Goal: Task Accomplishment & Management: Complete application form

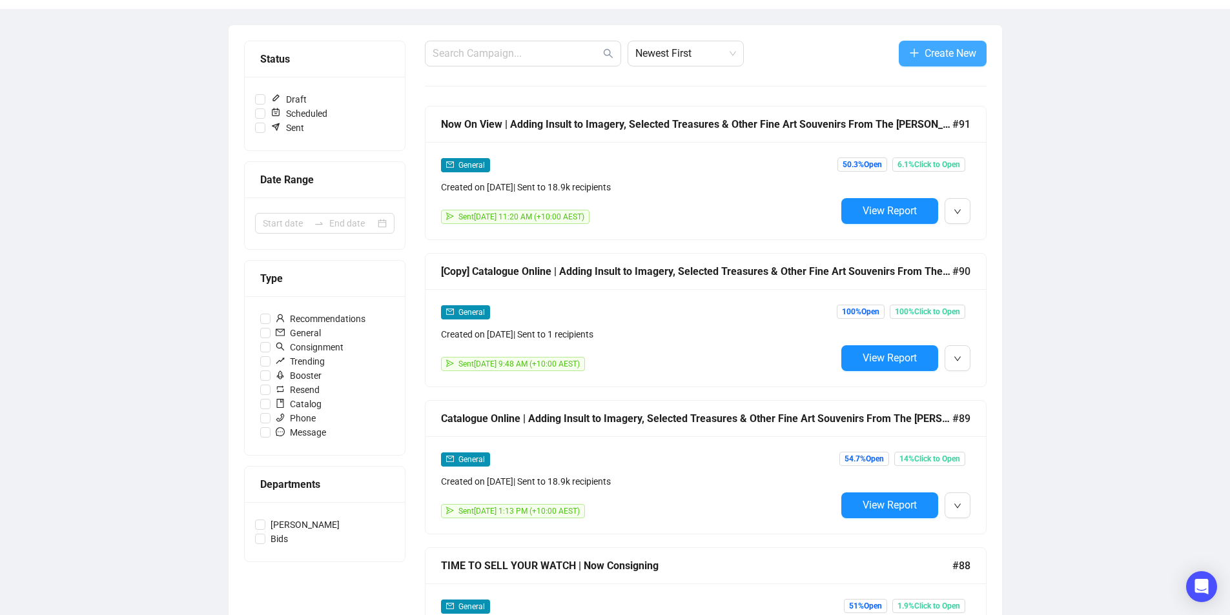
scroll to position [65, 0]
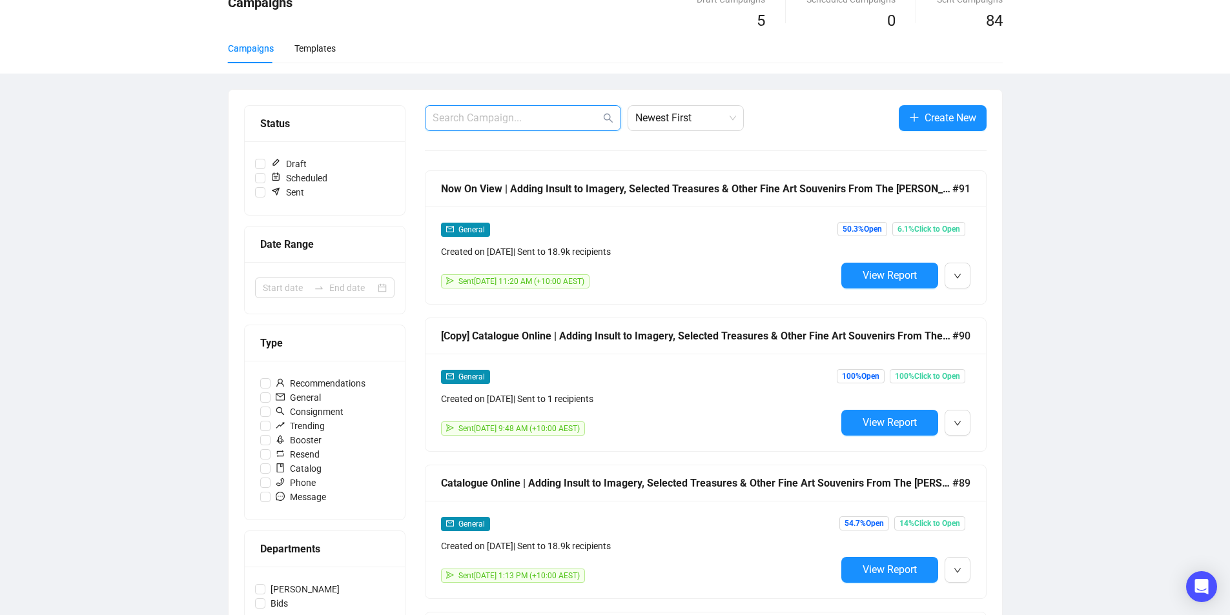
click at [550, 114] on input "text" at bounding box center [517, 117] width 168 height 15
type input "design"
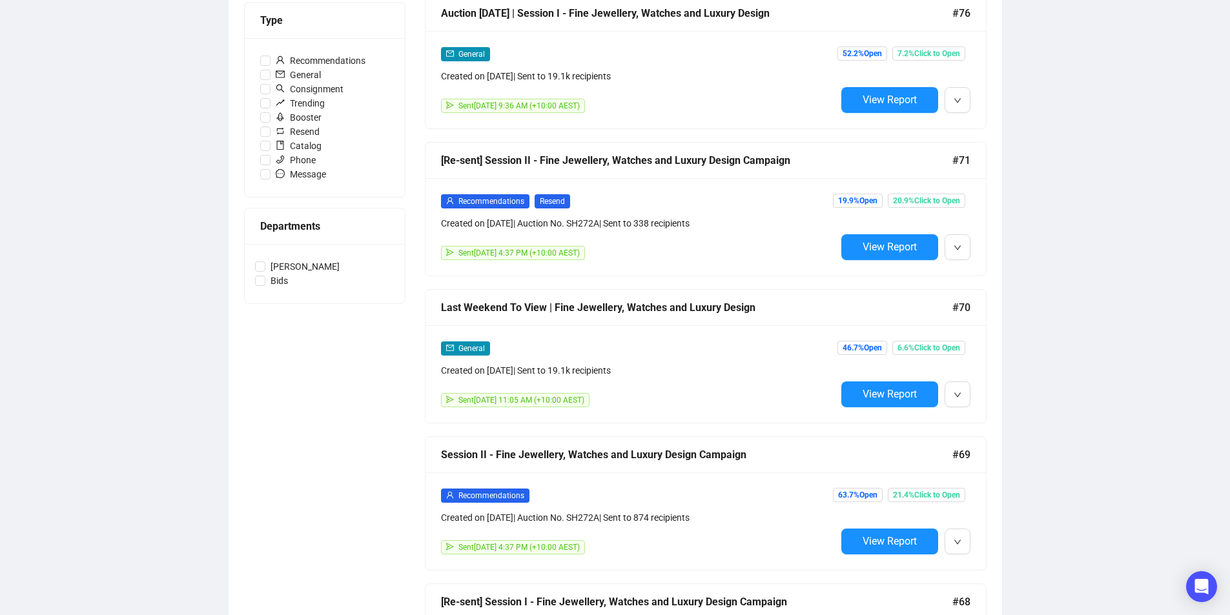
scroll to position [0, 0]
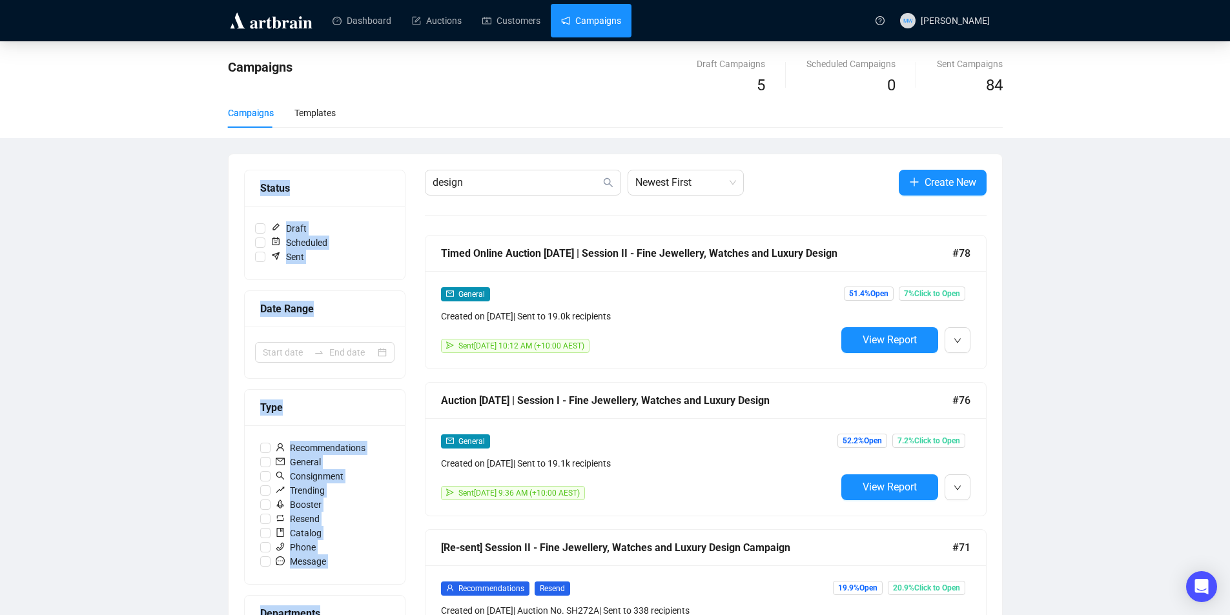
drag, startPoint x: 299, startPoint y: 152, endPoint x: 240, endPoint y: 150, distance: 58.8
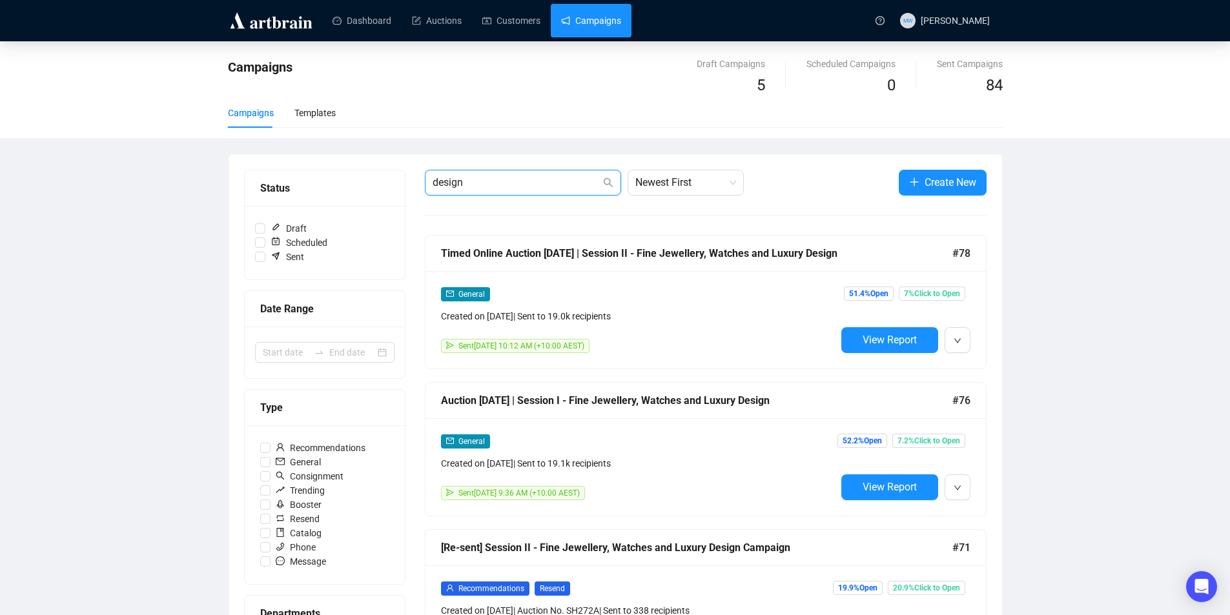
drag, startPoint x: 463, startPoint y: 177, endPoint x: 422, endPoint y: 179, distance: 41.4
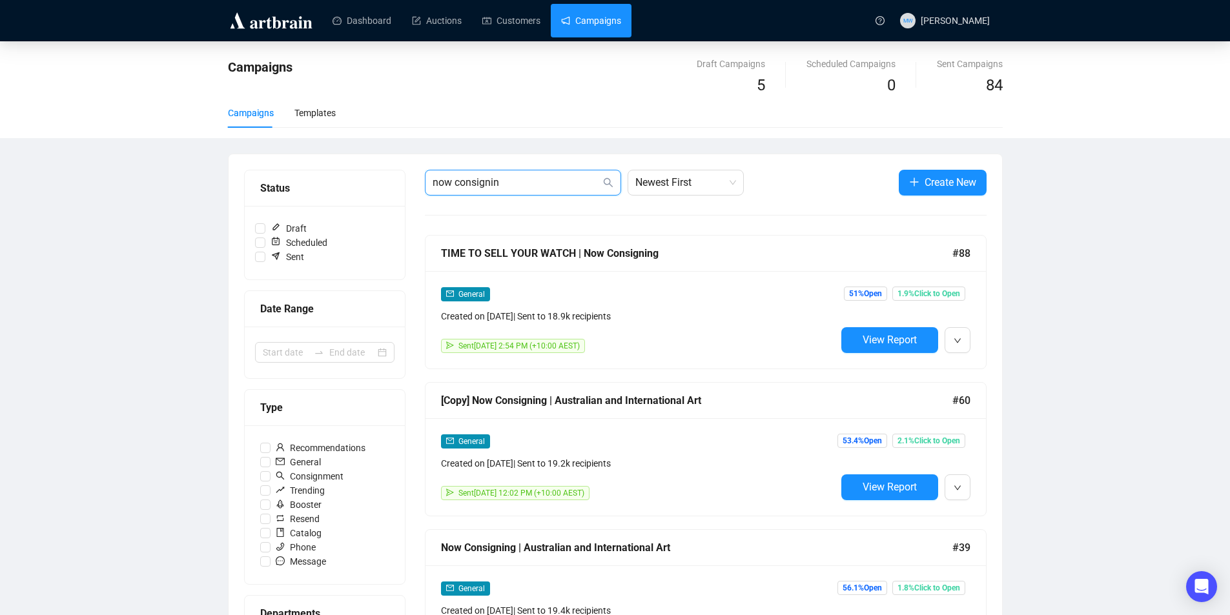
type input "now consigning"
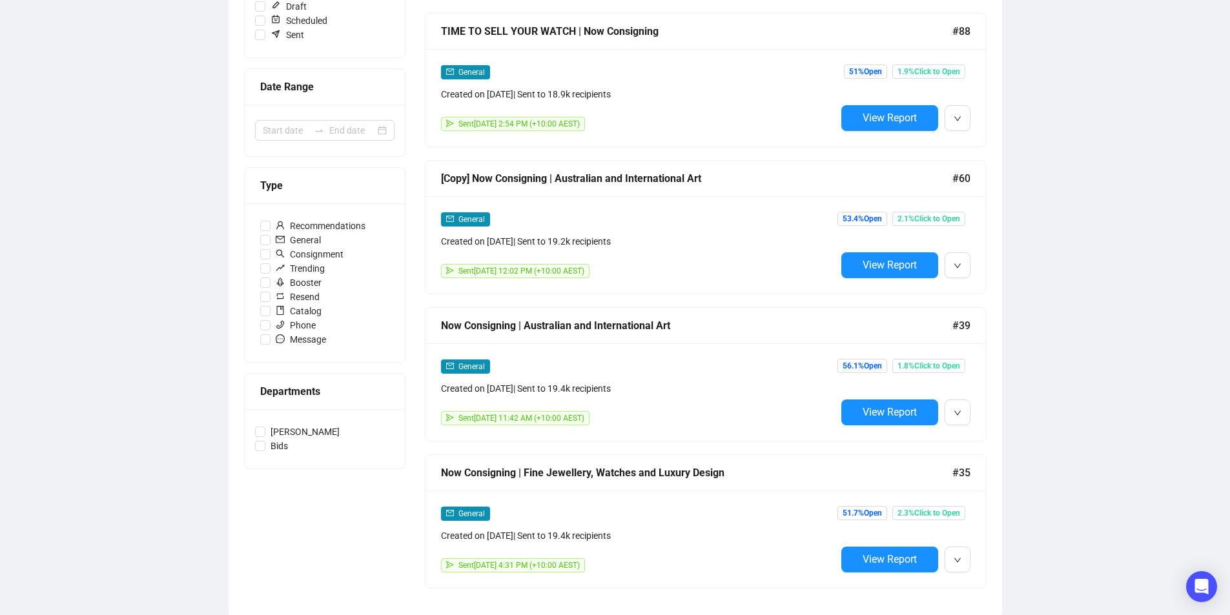
scroll to position [28, 0]
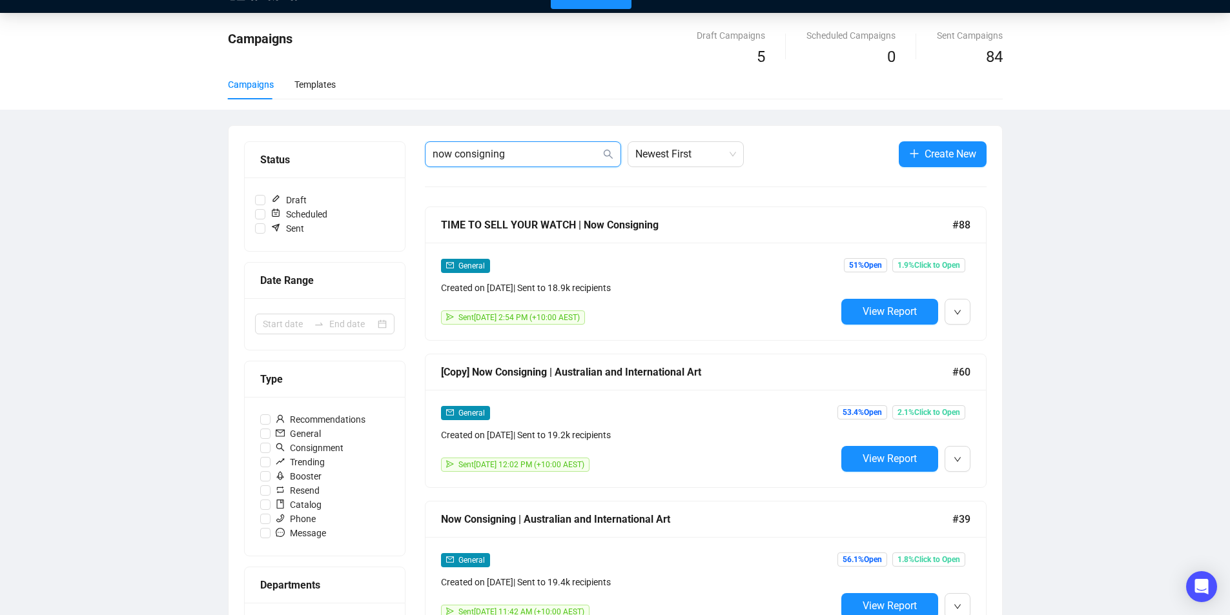
drag, startPoint x: 525, startPoint y: 152, endPoint x: 276, endPoint y: 136, distance: 249.7
click at [276, 136] on div "Status Draft Scheduled Sent Date Range Type Recommendations General Consignment…" at bounding box center [615, 468] width 773 height 685
type input "design"
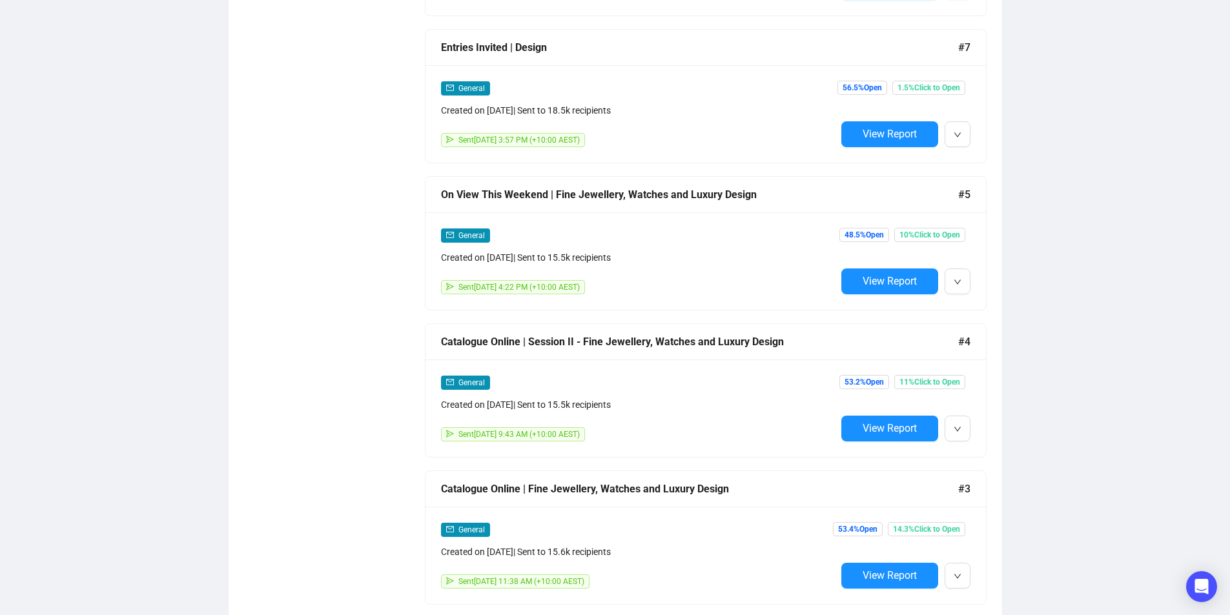
scroll to position [3756, 0]
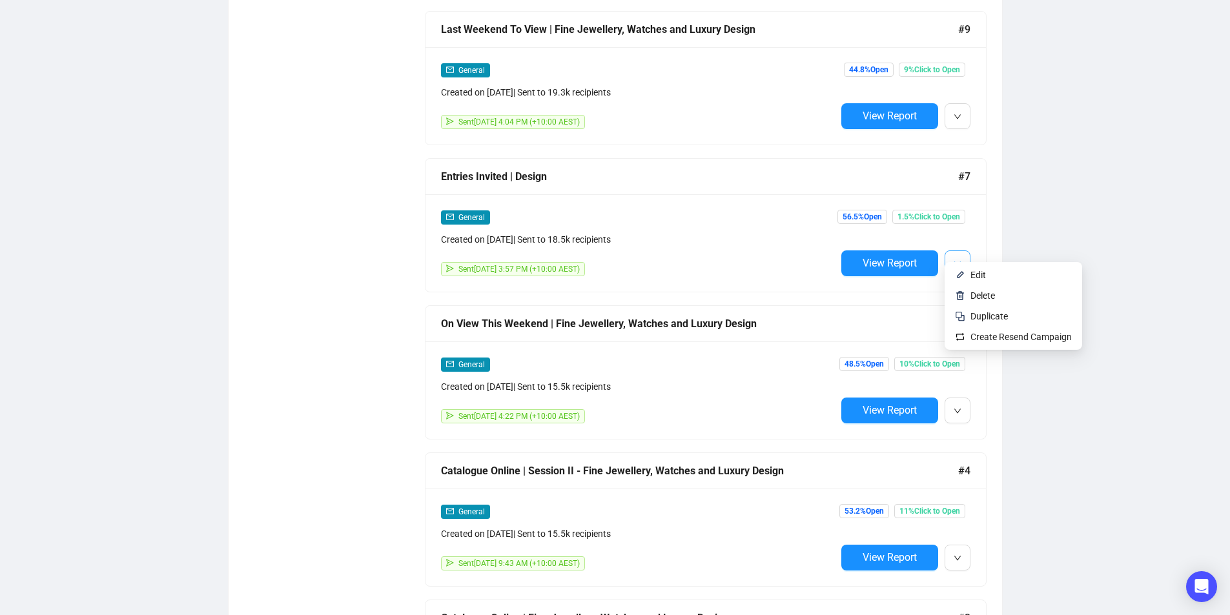
click at [950, 250] on button "button" at bounding box center [957, 263] width 26 height 26
click at [990, 311] on span "Duplicate" at bounding box center [988, 316] width 37 height 10
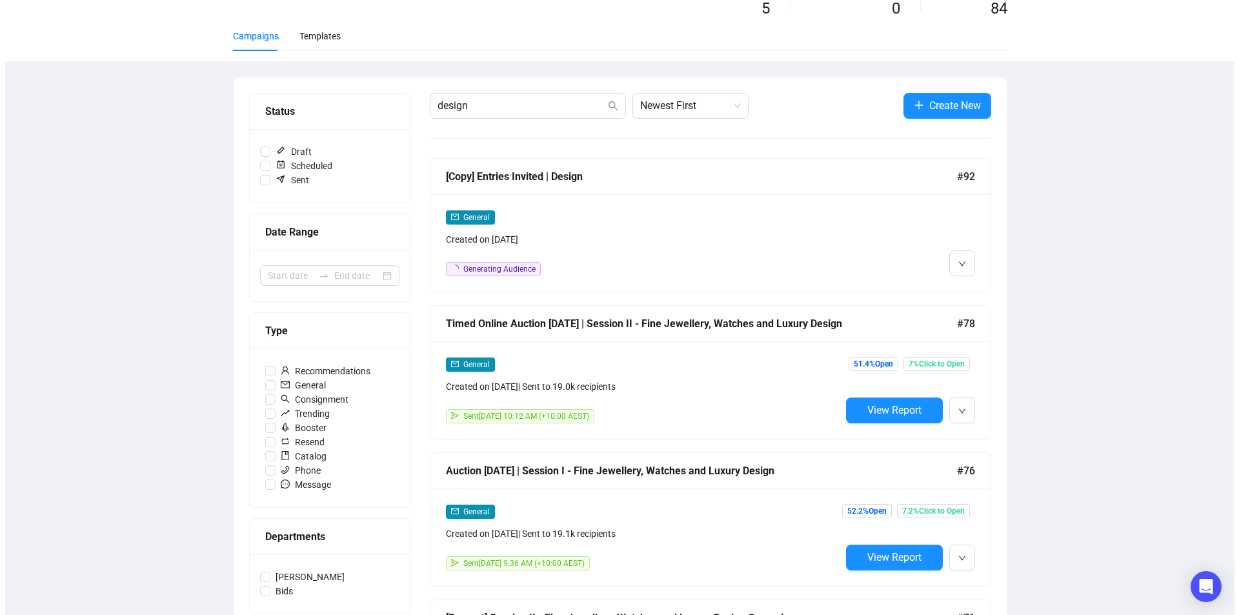
scroll to position [0, 0]
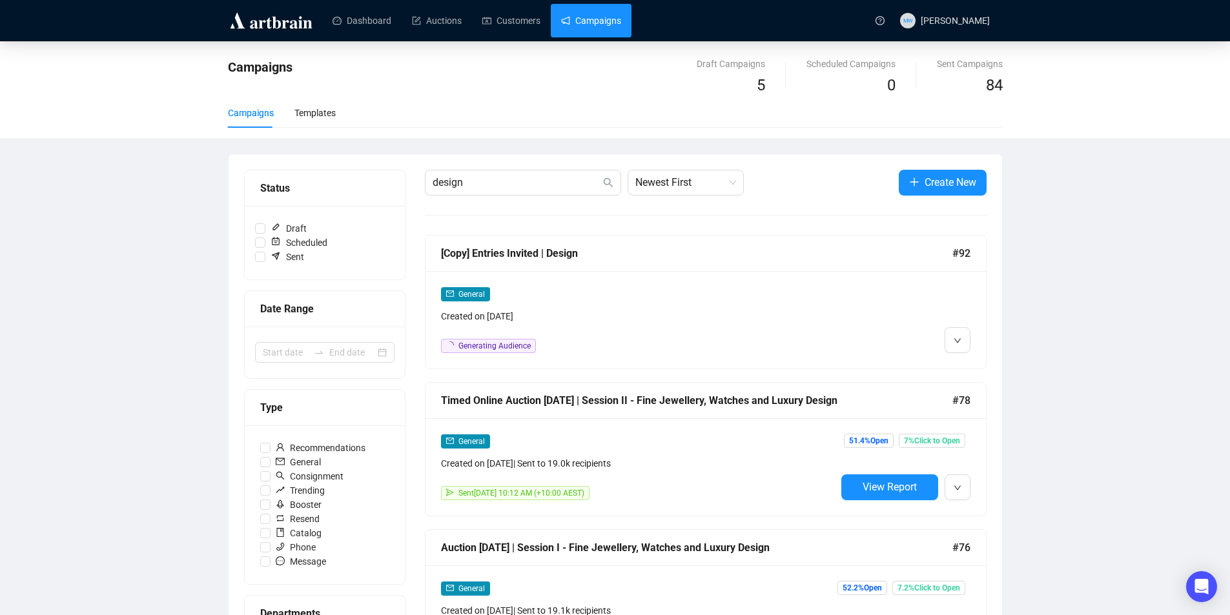
click at [819, 267] on div "[Copy] Entries Invited | Design #92" at bounding box center [705, 254] width 560 height 36
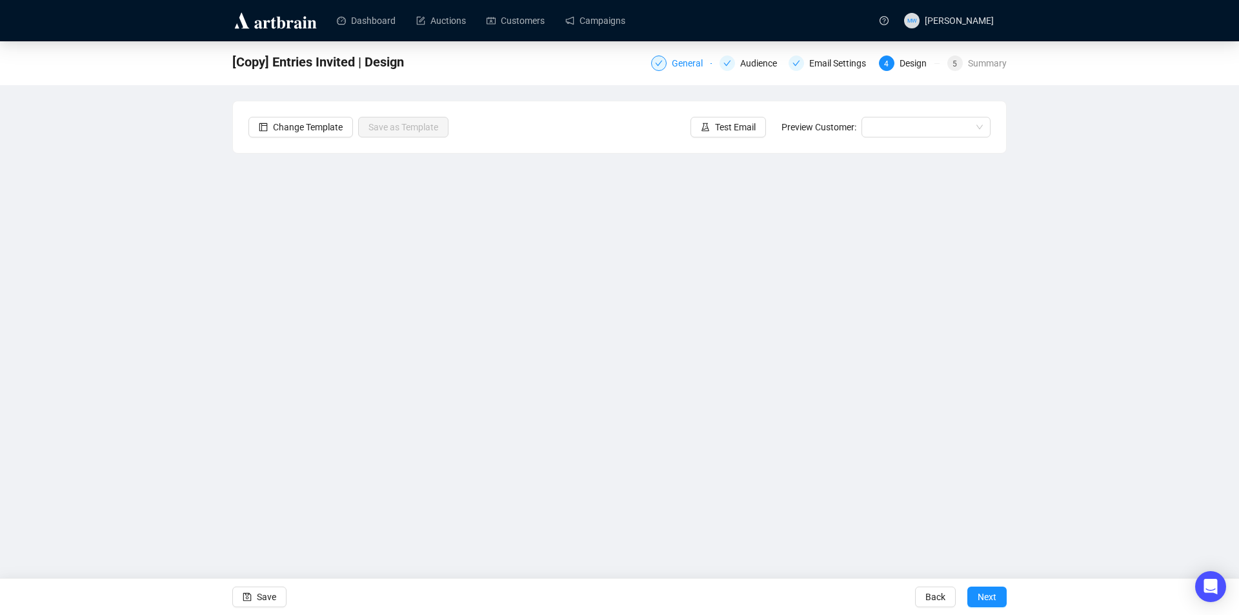
click at [678, 59] on div "General" at bounding box center [691, 63] width 39 height 15
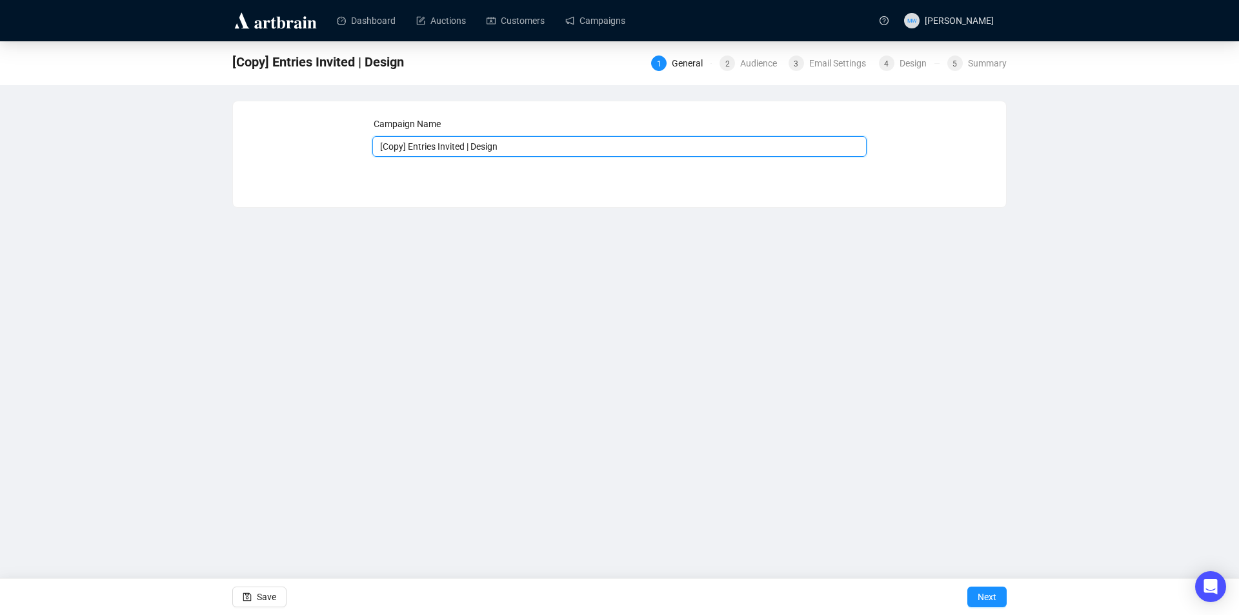
drag, startPoint x: 462, startPoint y: 147, endPoint x: 505, endPoint y: 137, distance: 44.3
click at [440, 140] on input "[Copy] Entries Invited | Design" at bounding box center [619, 146] width 495 height 21
type input "Now Consigning | Design"
click at [443, 298] on div "Dashboard Auctions Customers Campaigns MW Michaela Wong [Copy] Entries Invited …" at bounding box center [619, 307] width 1239 height 615
click at [249, 593] on icon "save" at bounding box center [247, 597] width 9 height 9
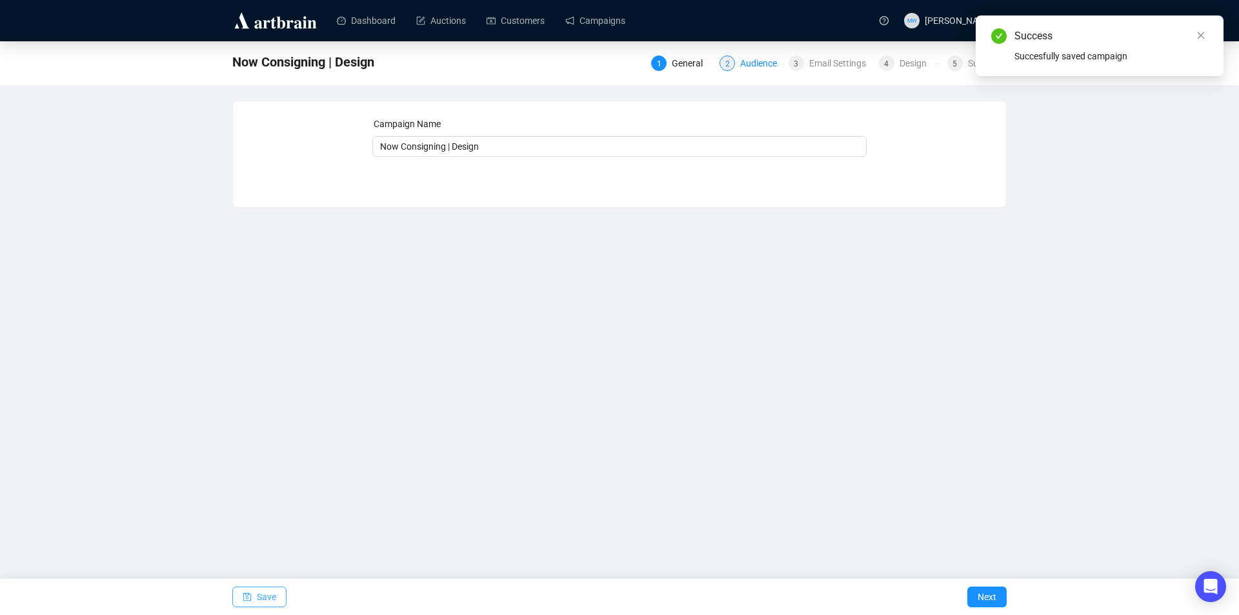
click at [742, 68] on div "Audience" at bounding box center [762, 63] width 45 height 15
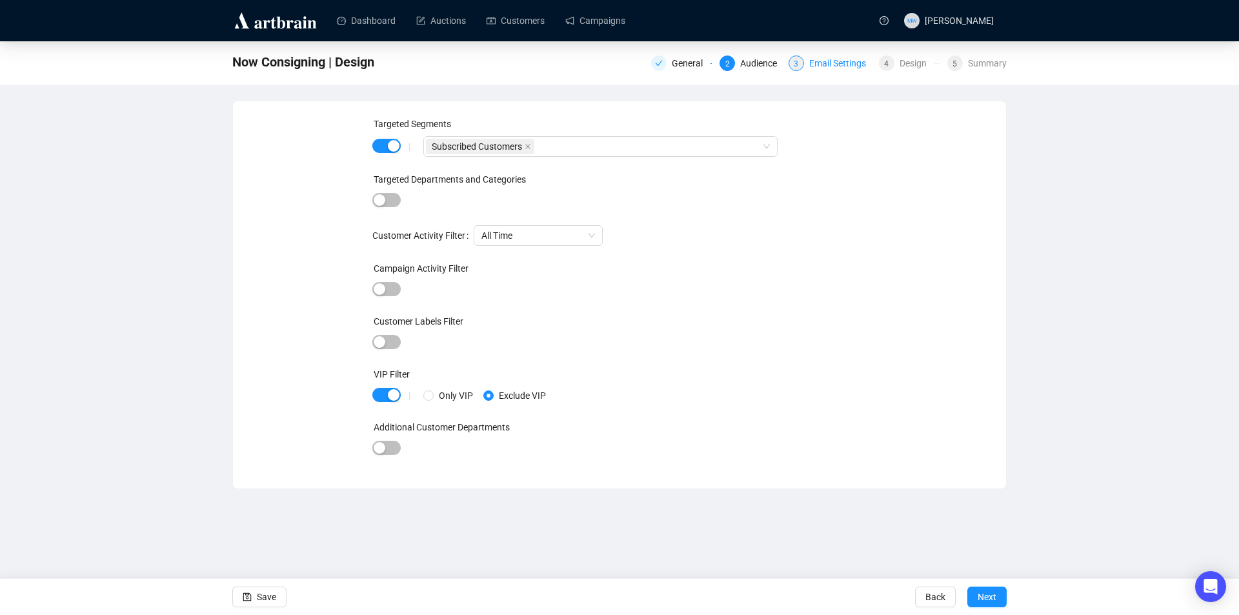
click at [835, 62] on div "Email Settings" at bounding box center [841, 63] width 65 height 15
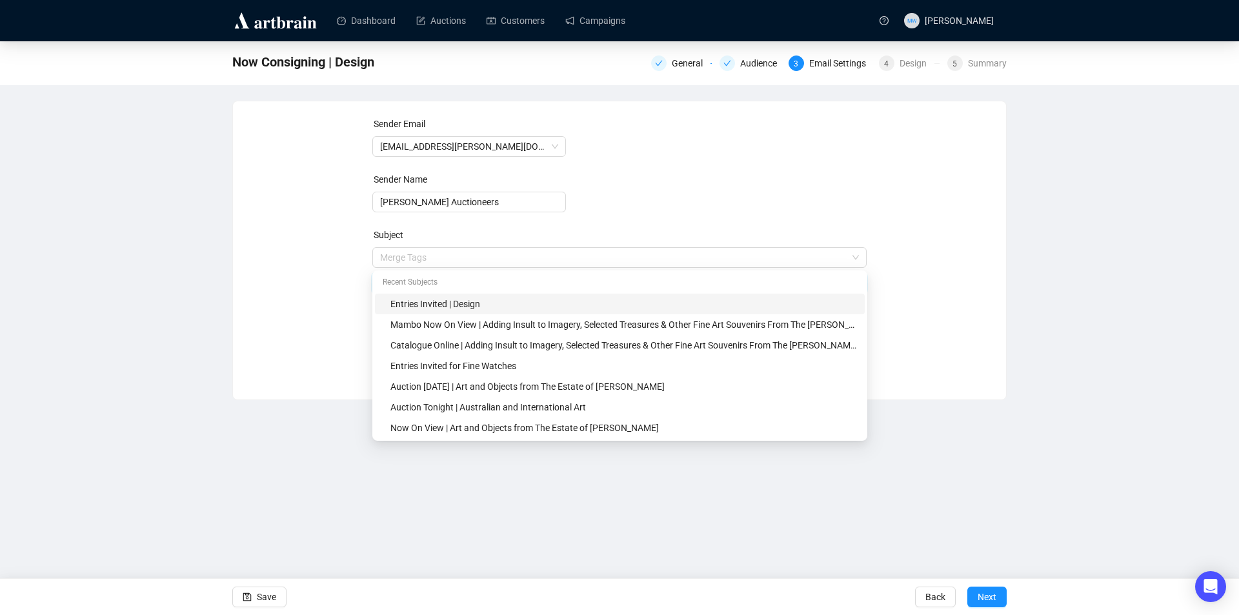
drag, startPoint x: 435, startPoint y: 258, endPoint x: 349, endPoint y: 259, distance: 85.9
click at [345, 260] on div "Sender Email info@shapiro.com.au Sender Name Shapiro Auctioneers Subject Merge …" at bounding box center [620, 241] width 742 height 248
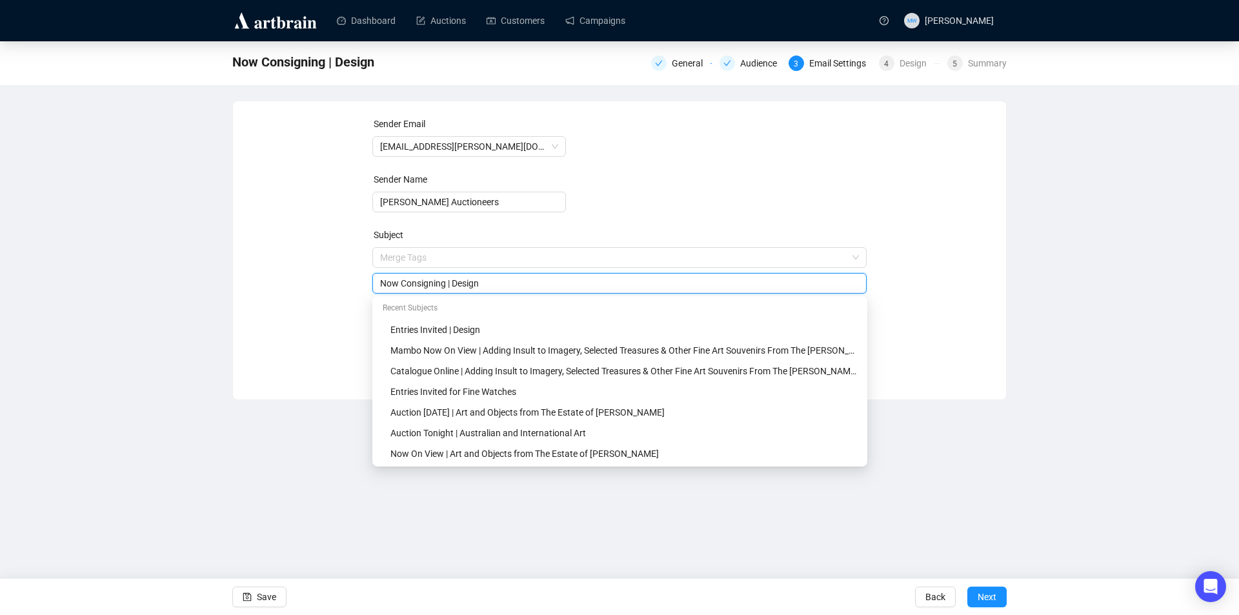
type input "Now Consigning | Design"
click at [168, 385] on div "Now Consigning | Design General Audience 3 Email Settings 4 Design 5 Summary Se…" at bounding box center [619, 220] width 1239 height 359
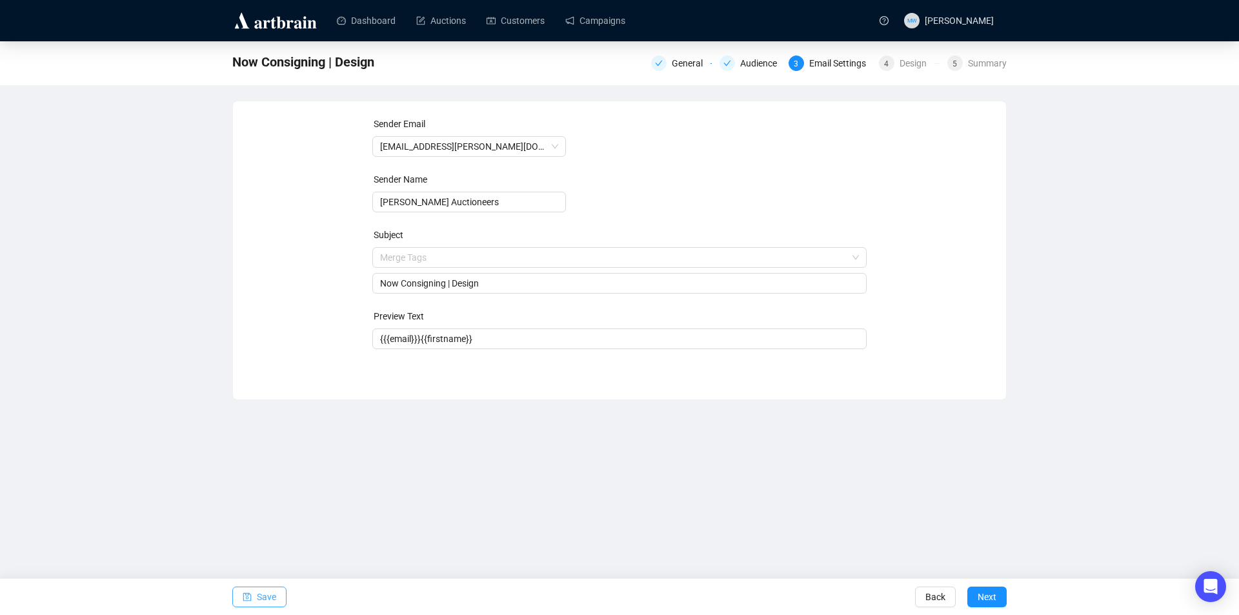
click at [260, 600] on span "Save" at bounding box center [266, 597] width 19 height 36
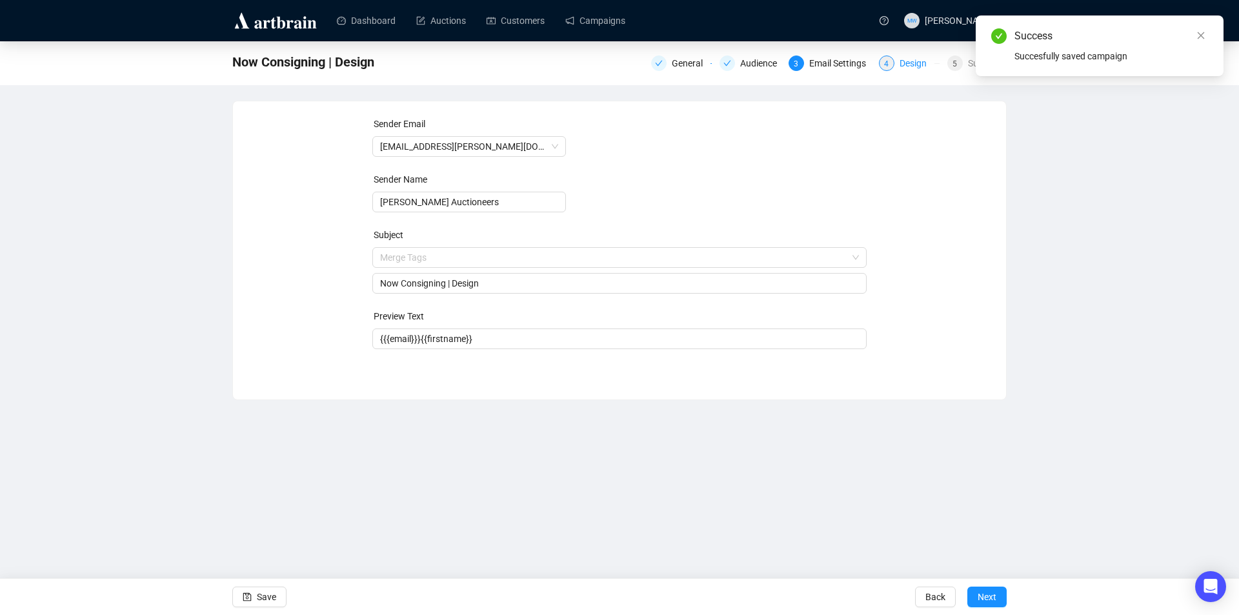
click at [894, 64] on div "4" at bounding box center [886, 63] width 15 height 15
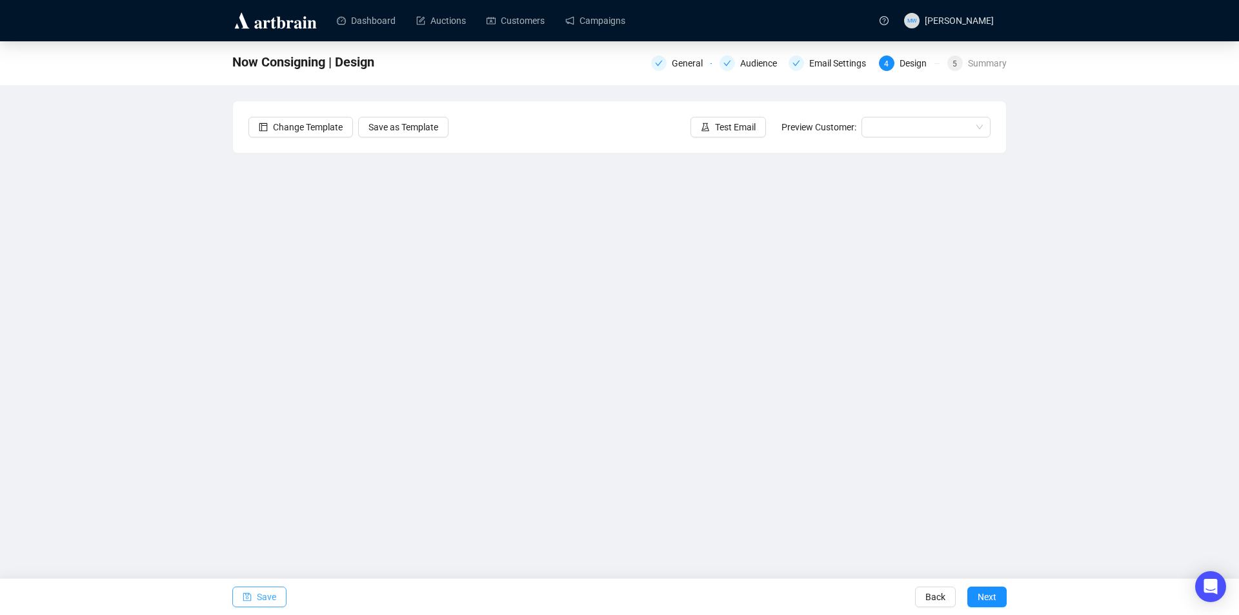
click at [252, 595] on button "Save" at bounding box center [259, 597] width 54 height 21
click at [272, 593] on span "Save" at bounding box center [266, 597] width 19 height 36
click at [270, 594] on span "Save" at bounding box center [266, 597] width 19 height 36
click at [266, 590] on span "Save" at bounding box center [266, 597] width 19 height 36
click at [252, 594] on button "Save" at bounding box center [259, 597] width 54 height 21
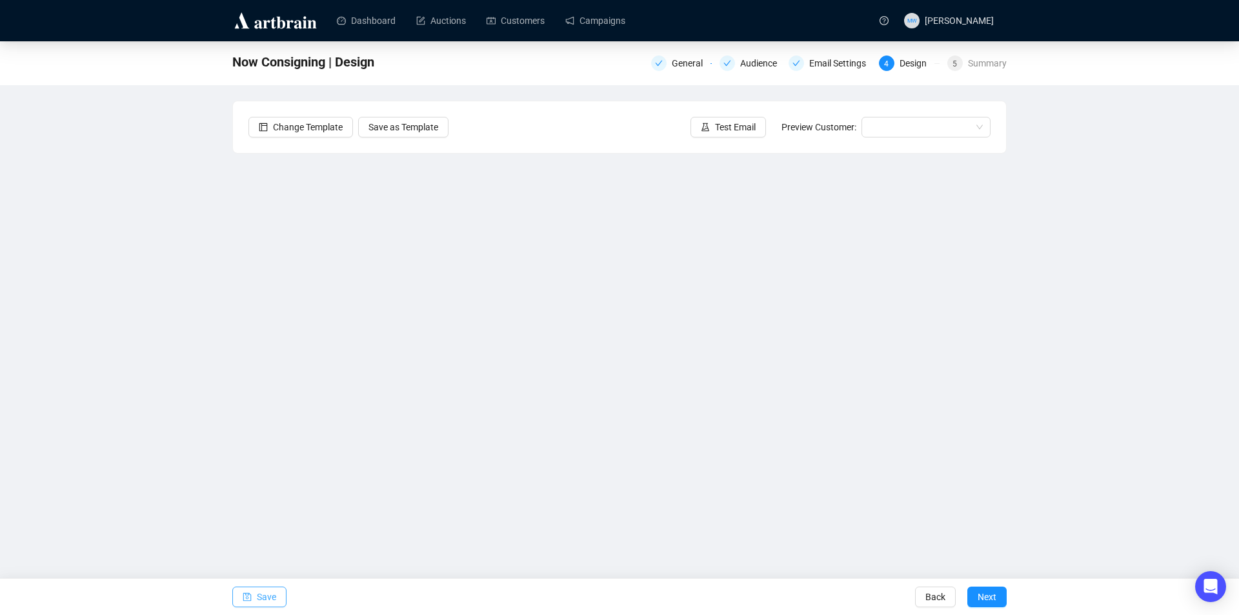
click at [261, 596] on span "Save" at bounding box center [266, 597] width 19 height 36
click at [264, 595] on span "Save" at bounding box center [266, 597] width 19 height 36
click at [272, 598] on span "Save" at bounding box center [266, 597] width 19 height 36
click at [259, 594] on span "Save" at bounding box center [266, 597] width 19 height 36
click at [256, 600] on button "Save" at bounding box center [259, 597] width 54 height 21
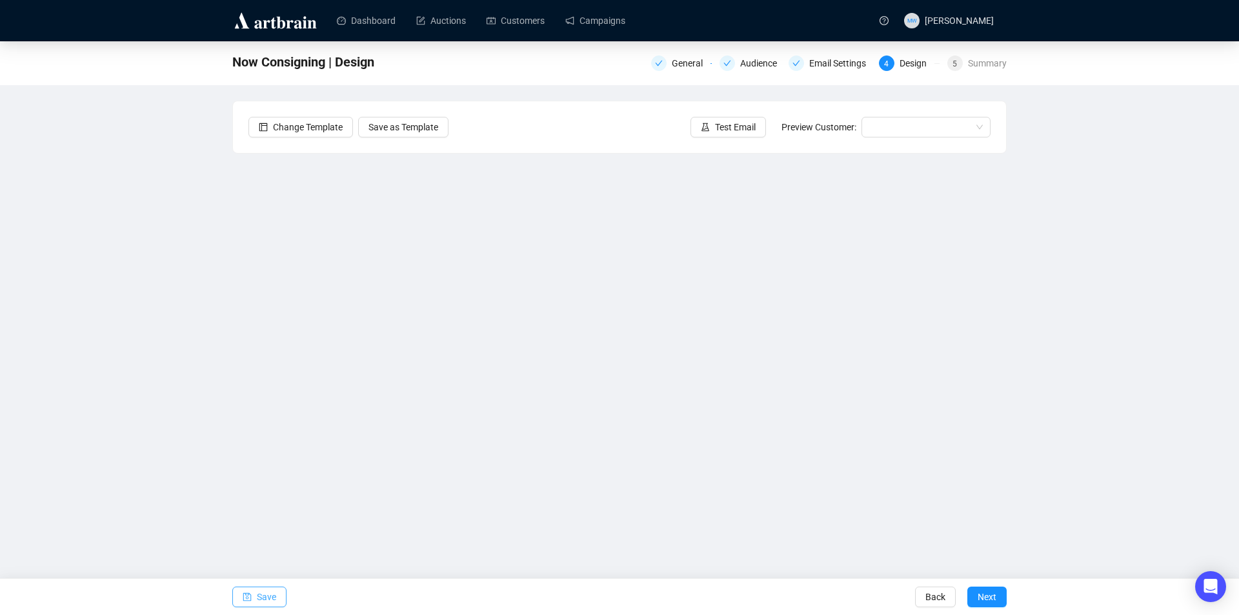
click at [267, 597] on span "Save" at bounding box center [266, 597] width 19 height 36
click at [257, 607] on span "Save" at bounding box center [266, 597] width 19 height 36
click at [252, 599] on button "Save" at bounding box center [259, 597] width 54 height 21
click at [245, 596] on icon "save" at bounding box center [247, 597] width 9 height 9
click at [270, 592] on span "Save" at bounding box center [266, 597] width 19 height 36
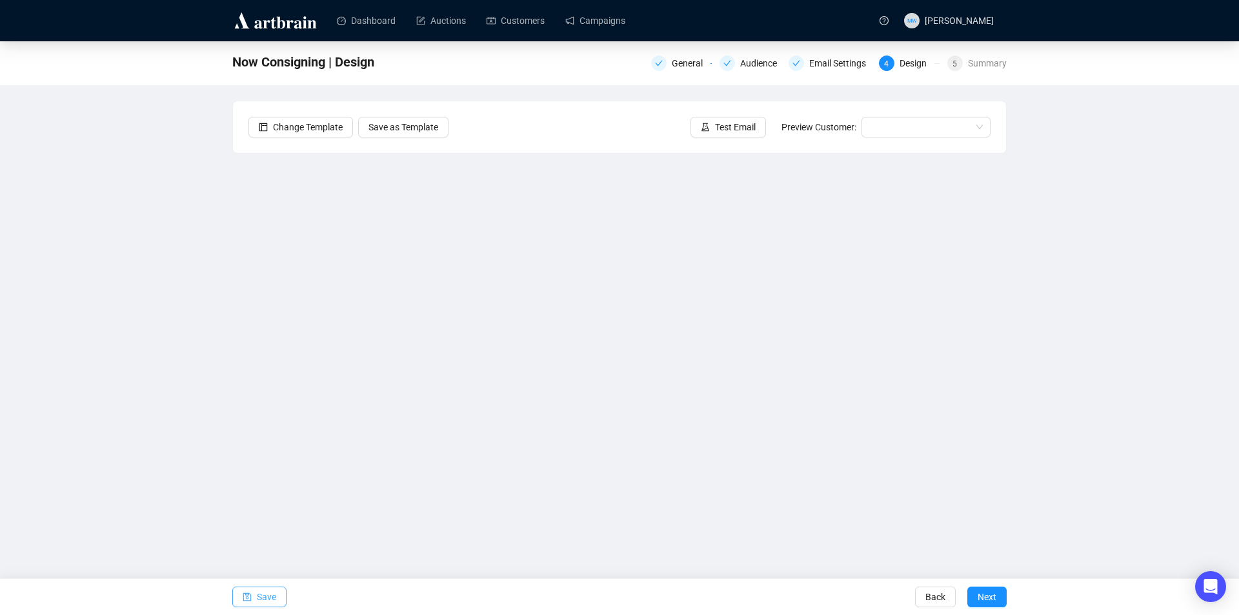
click at [270, 589] on span "Save" at bounding box center [266, 597] width 19 height 36
click at [261, 597] on span "Save" at bounding box center [266, 597] width 19 height 36
click at [269, 599] on span "Save" at bounding box center [266, 597] width 19 height 36
click at [267, 596] on span "Save" at bounding box center [266, 597] width 19 height 36
click at [258, 594] on span "Save" at bounding box center [266, 597] width 19 height 36
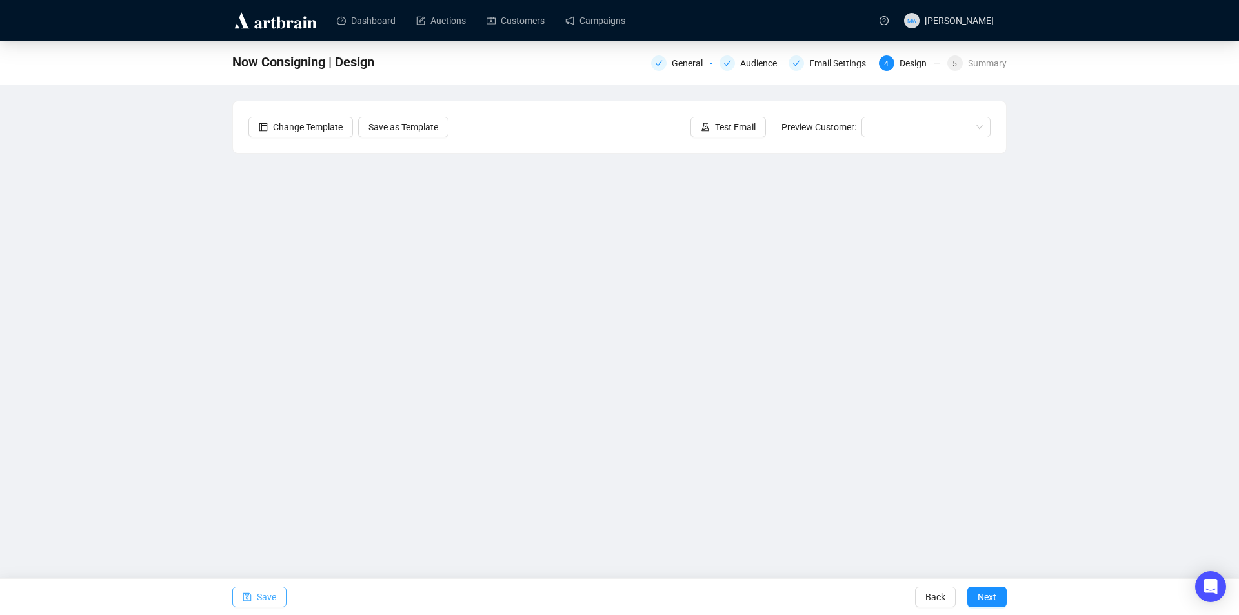
click at [260, 592] on span "Save" at bounding box center [266, 597] width 19 height 36
click at [254, 596] on button "Save" at bounding box center [259, 597] width 54 height 21
click at [261, 601] on span "Save" at bounding box center [266, 597] width 19 height 36
click at [272, 601] on span "Save" at bounding box center [266, 597] width 19 height 36
click at [272, 600] on span "Save" at bounding box center [266, 597] width 19 height 36
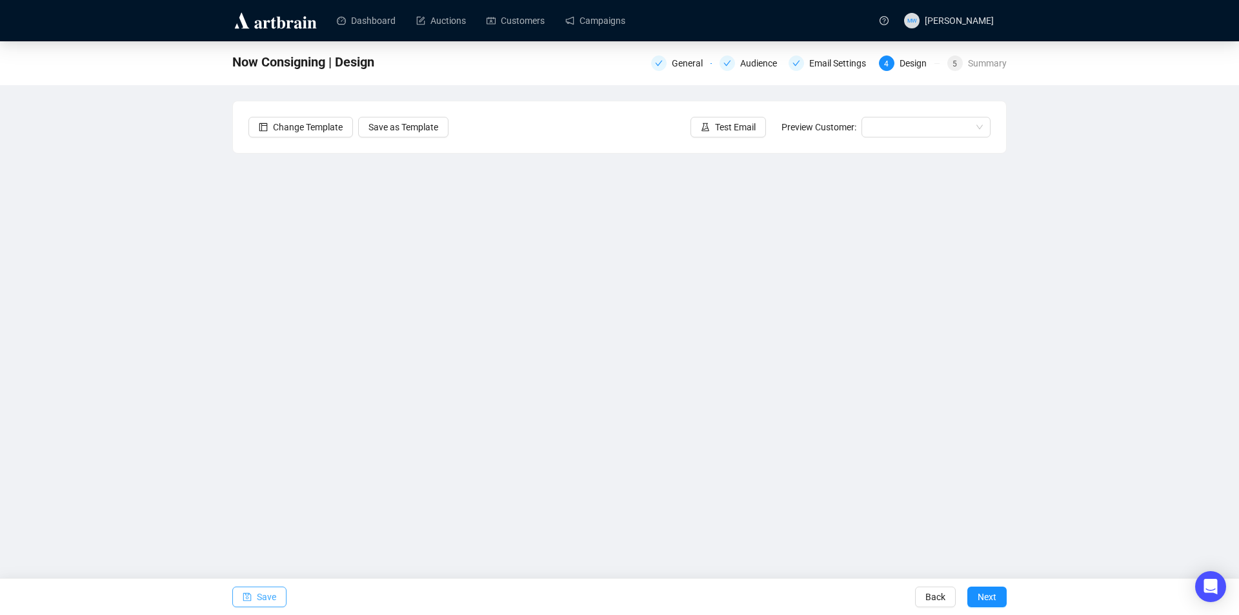
click at [245, 598] on icon "save" at bounding box center [247, 597] width 9 height 9
click at [256, 593] on button "Save" at bounding box center [259, 597] width 54 height 21
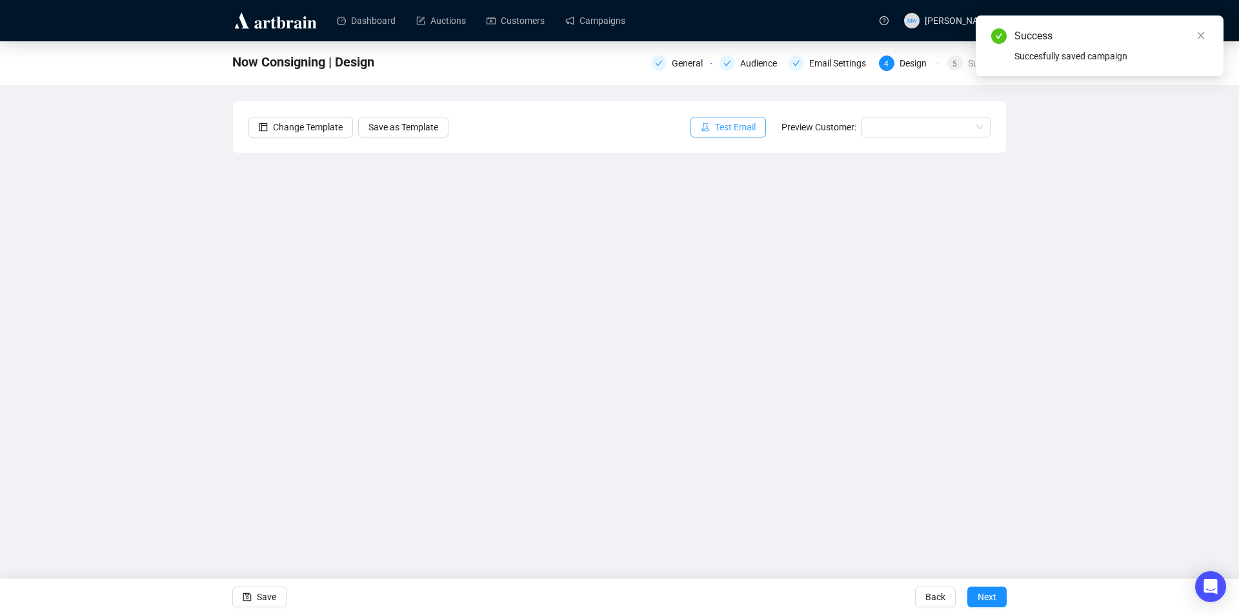
click at [737, 128] on span "Test Email" at bounding box center [735, 127] width 41 height 14
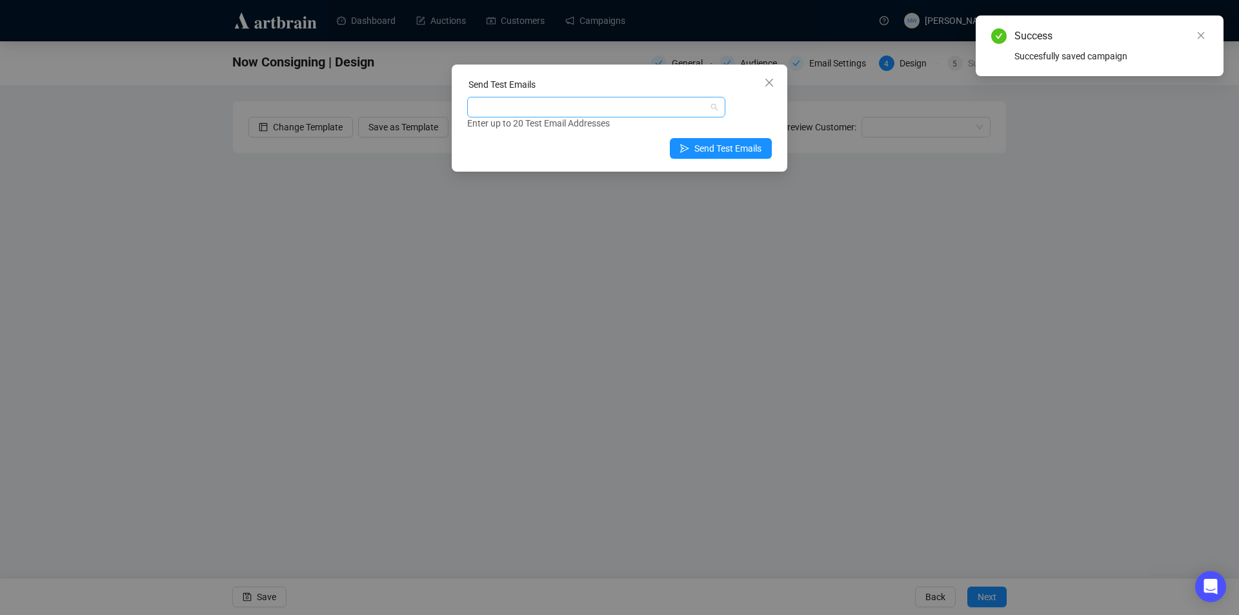
click at [599, 102] on div at bounding box center [589, 107] width 239 height 18
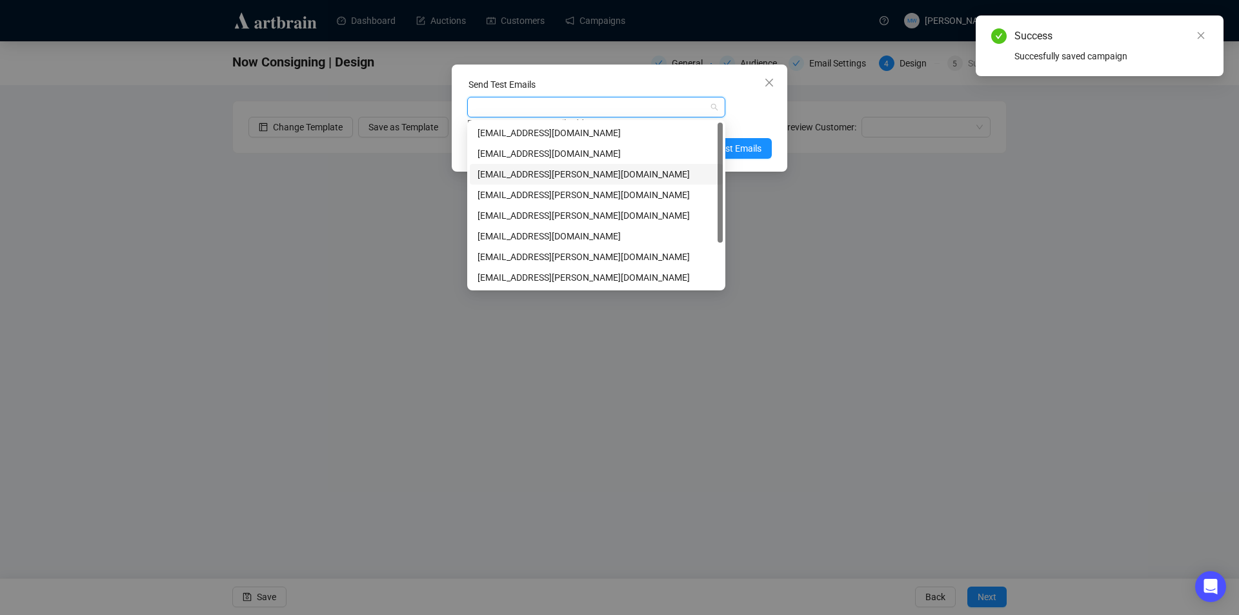
click at [513, 174] on div "[EMAIL_ADDRESS][PERSON_NAME][DOMAIN_NAME]" at bounding box center [597, 174] width 238 height 14
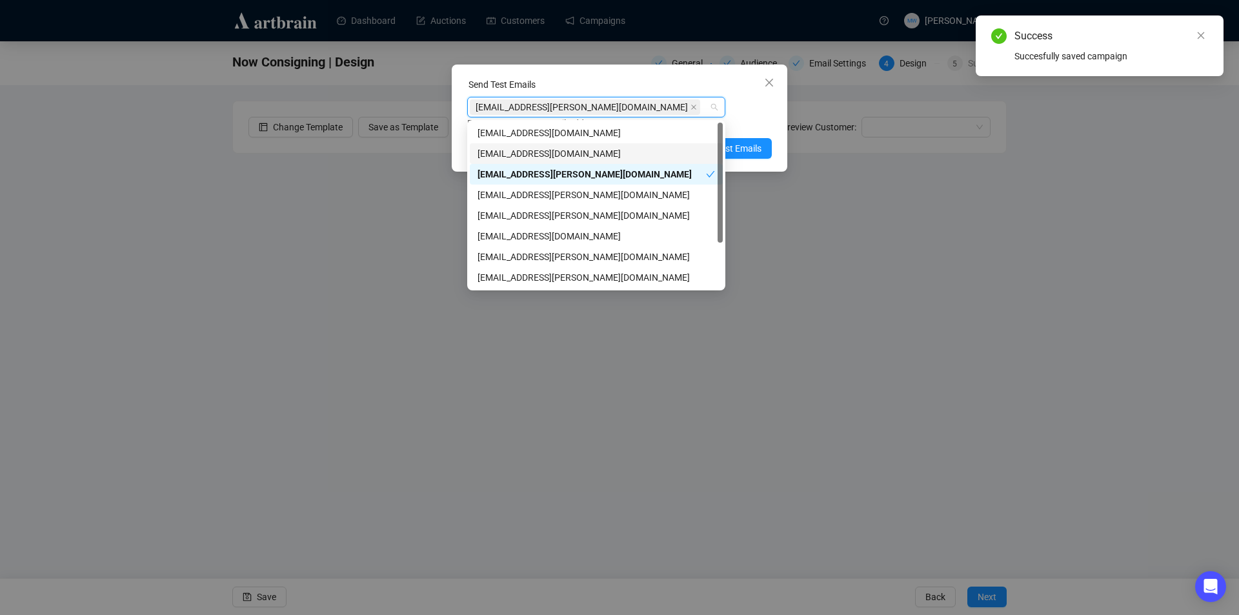
click at [764, 115] on div "mwong@shapiro.com.au Enter up to 20 Test Email Addresses" at bounding box center [619, 114] width 305 height 34
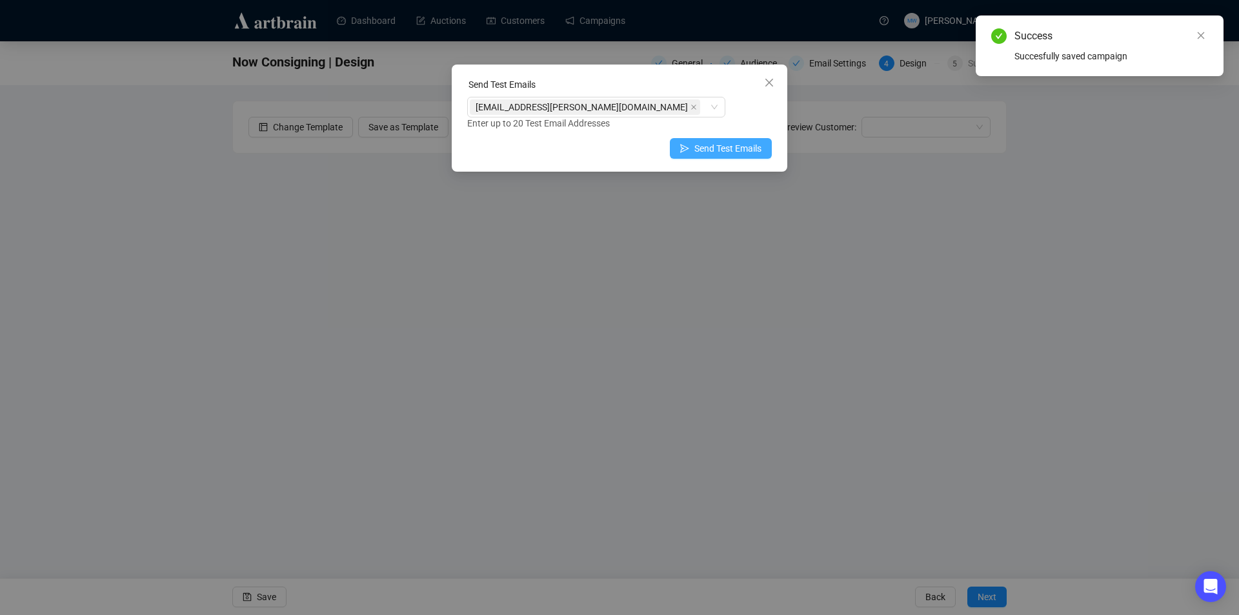
click at [753, 151] on span "Send Test Emails" at bounding box center [728, 148] width 67 height 14
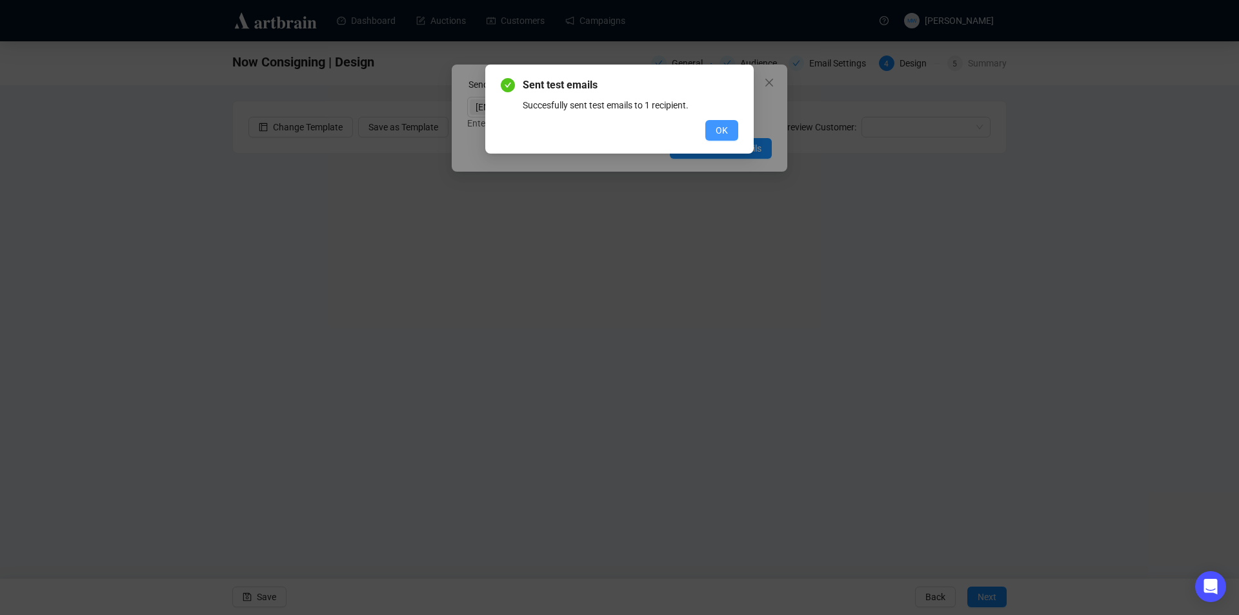
click at [728, 133] on button "OK" at bounding box center [722, 130] width 33 height 21
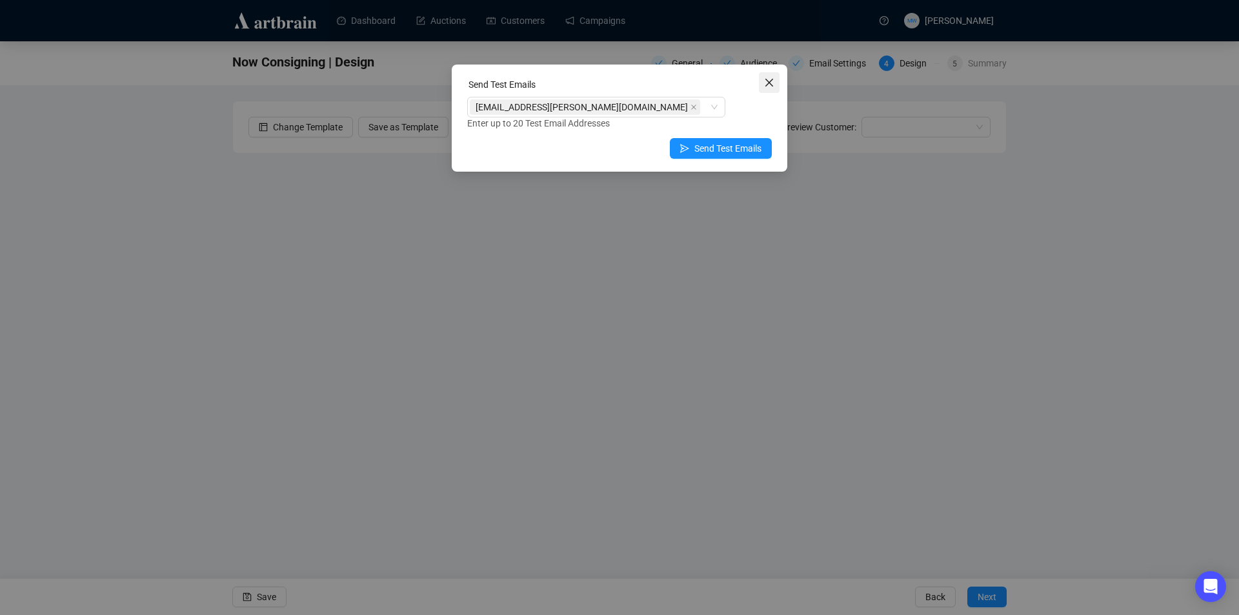
click at [766, 80] on icon "close" at bounding box center [769, 82] width 10 height 10
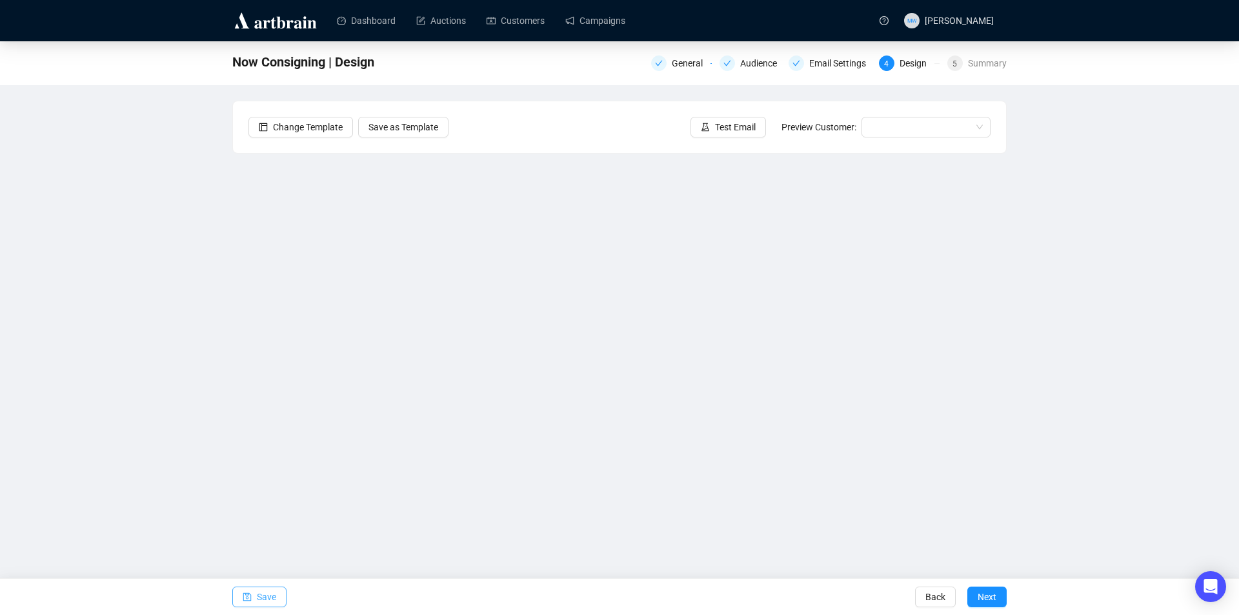
click at [270, 599] on span "Save" at bounding box center [266, 597] width 19 height 36
click at [265, 596] on span "Save" at bounding box center [266, 597] width 19 height 36
click at [717, 117] on button "Test Email" at bounding box center [729, 127] width 76 height 21
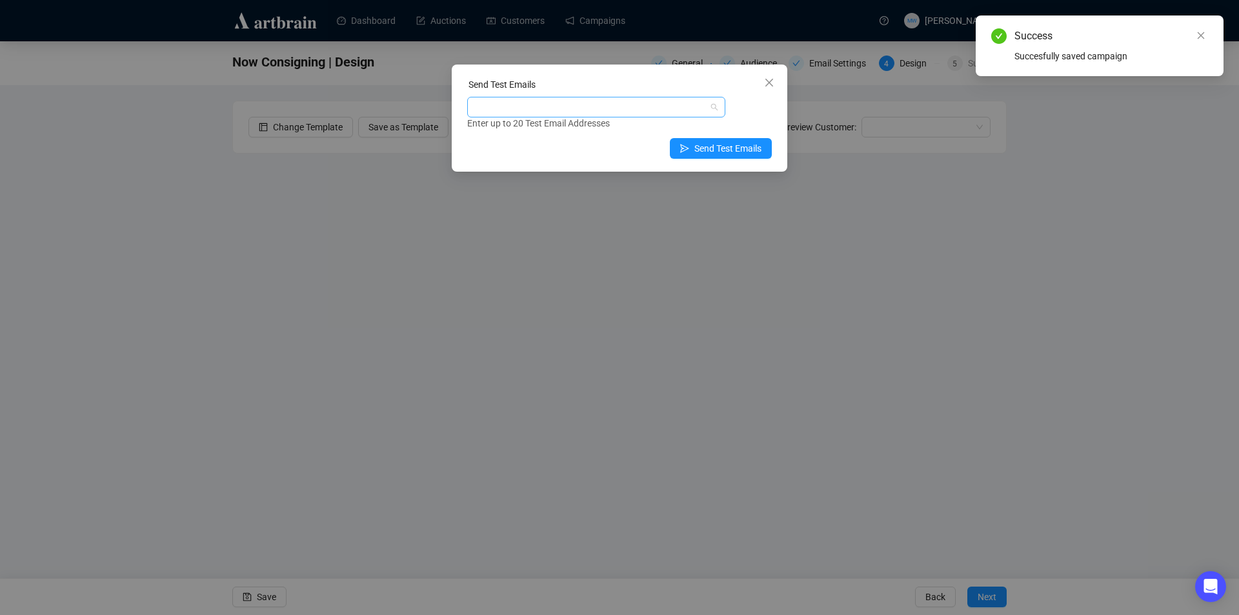
click at [621, 105] on div at bounding box center [589, 107] width 239 height 18
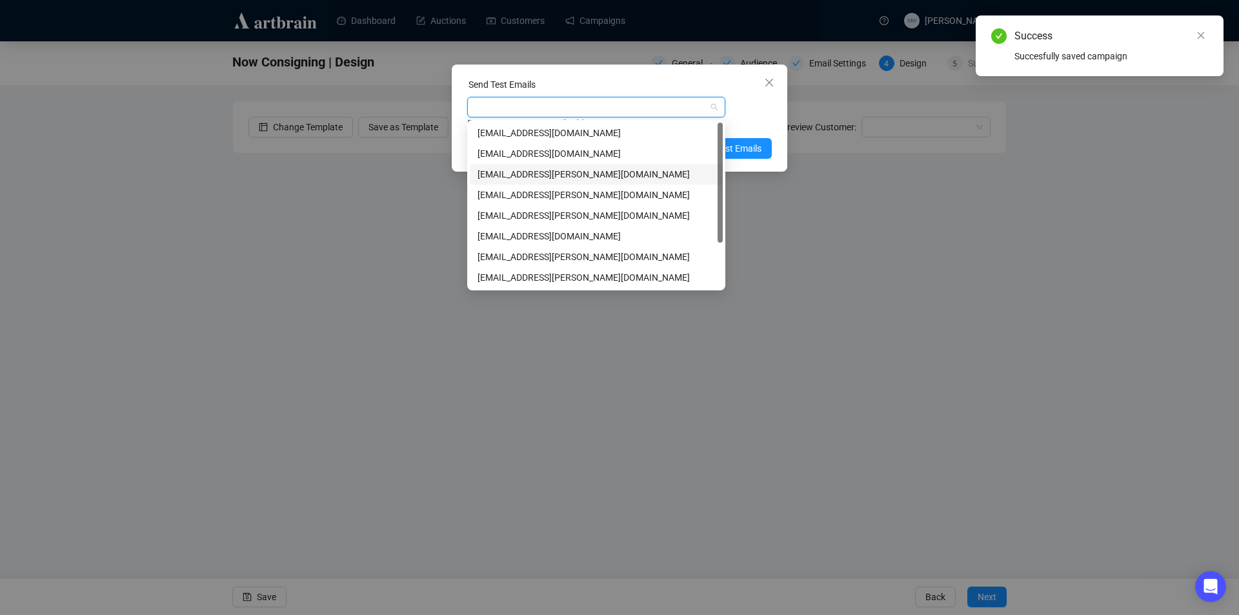
click at [505, 174] on div "[EMAIL_ADDRESS][PERSON_NAME][DOMAIN_NAME]" at bounding box center [597, 174] width 238 height 14
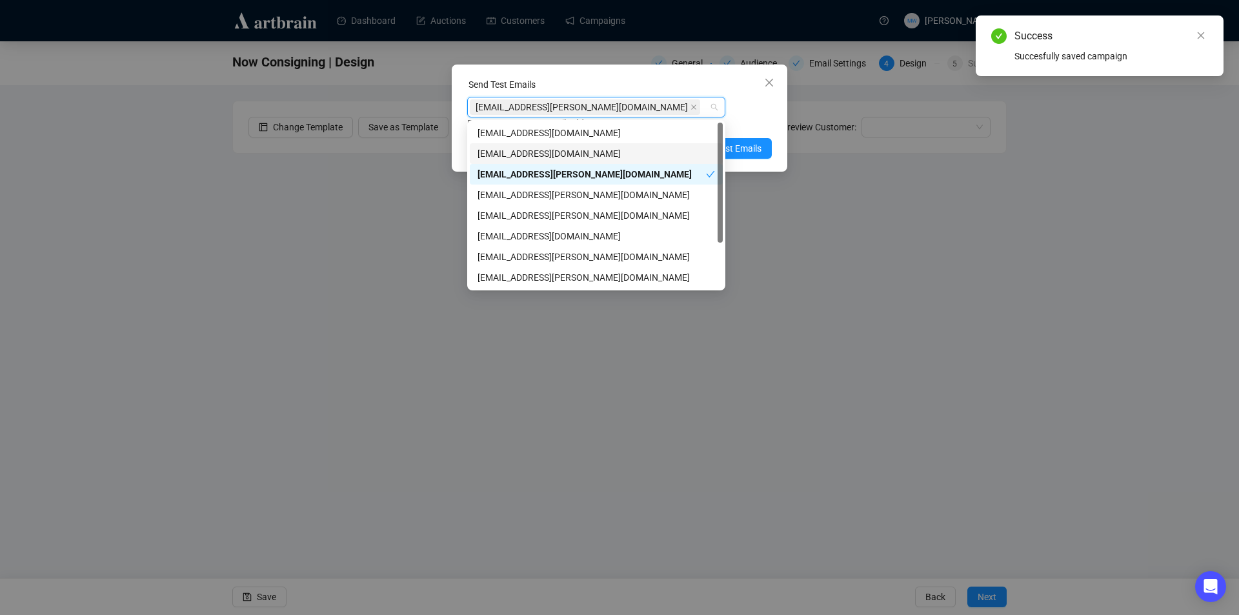
click at [742, 120] on div "Enter up to 20 Test Email Addresses" at bounding box center [619, 123] width 305 height 15
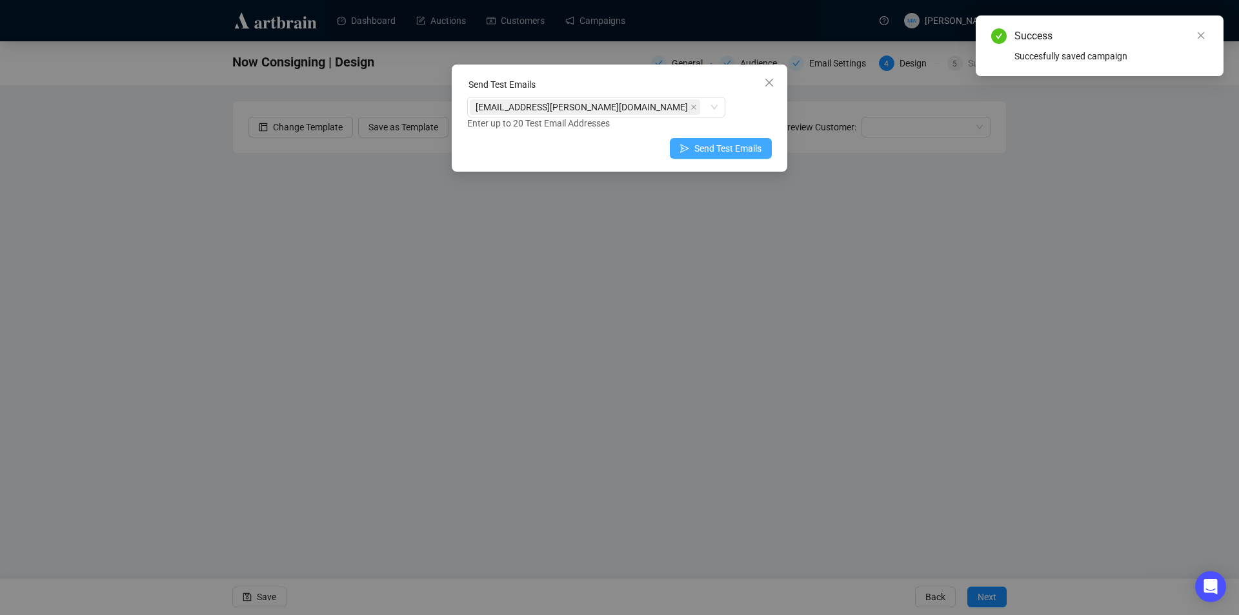
click at [742, 142] on span "Send Test Emails" at bounding box center [728, 148] width 67 height 14
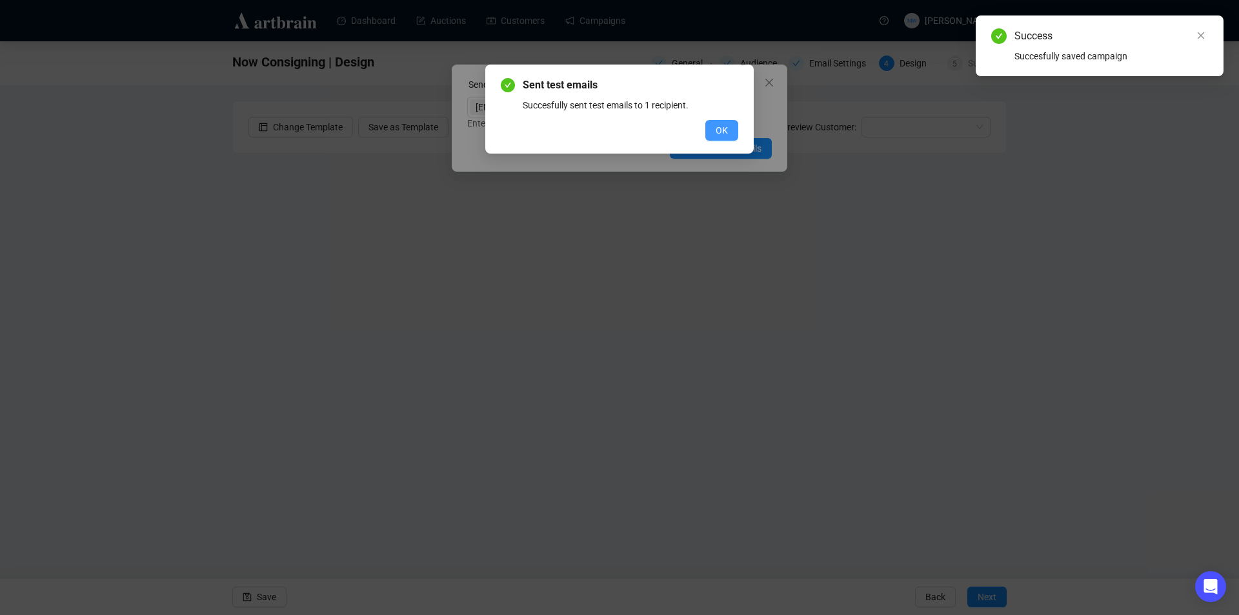
click at [732, 129] on button "OK" at bounding box center [722, 130] width 33 height 21
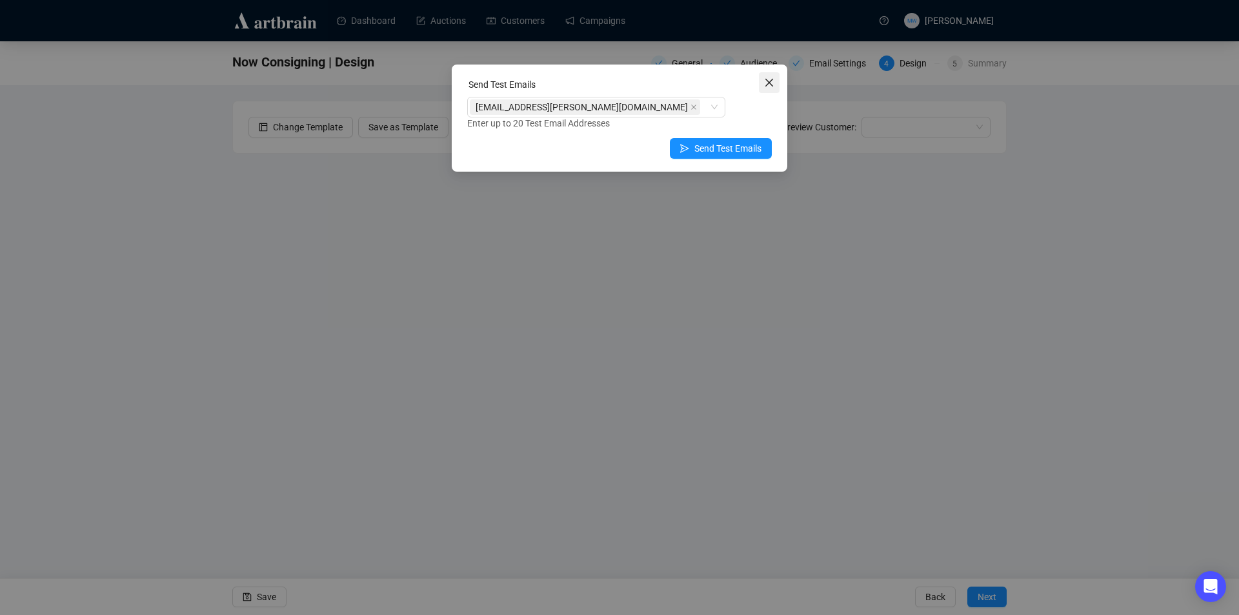
click at [779, 86] on span "Close" at bounding box center [769, 82] width 21 height 10
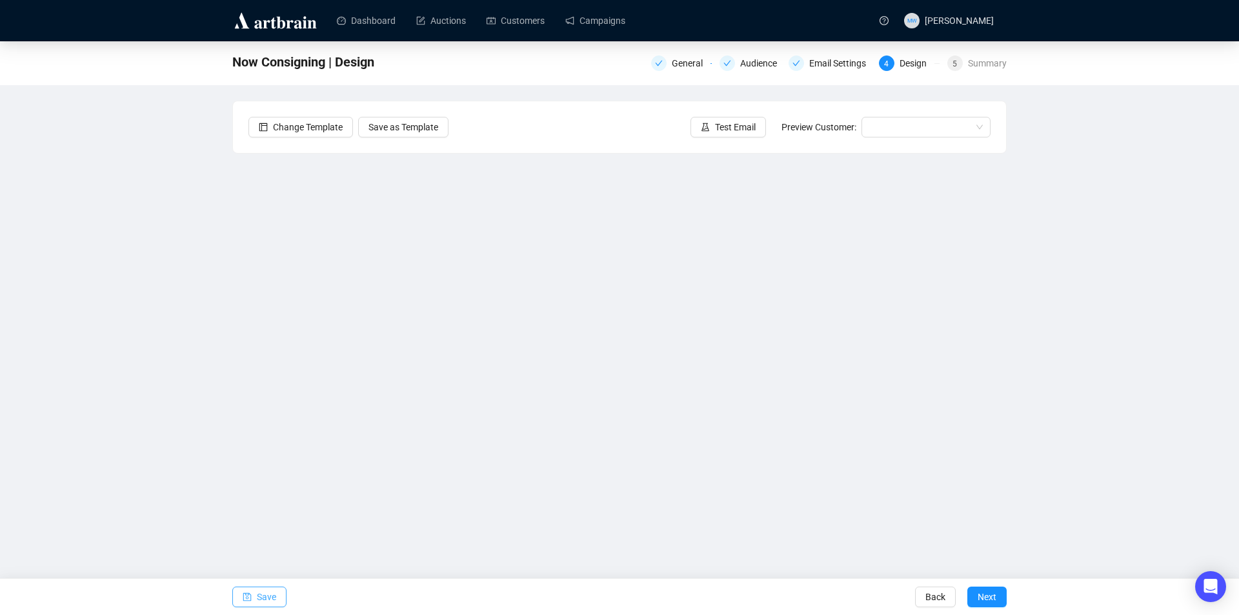
click at [266, 596] on span "Save" at bounding box center [266, 597] width 19 height 36
click at [254, 595] on button "Save" at bounding box center [259, 597] width 54 height 21
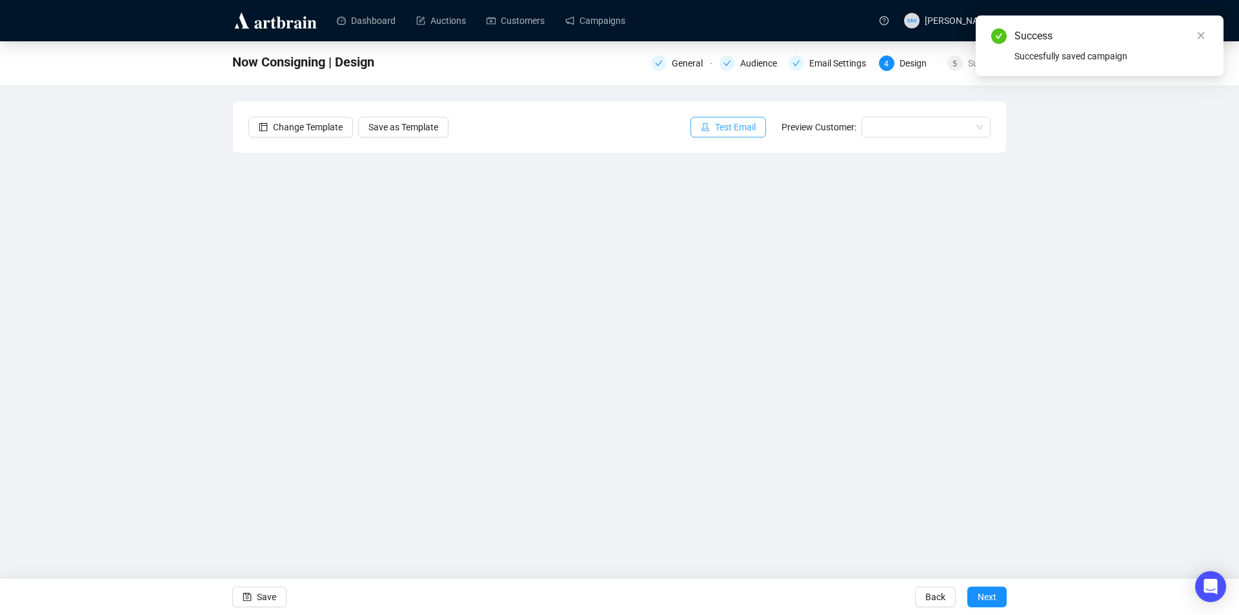
click at [741, 128] on span "Test Email" at bounding box center [735, 127] width 41 height 14
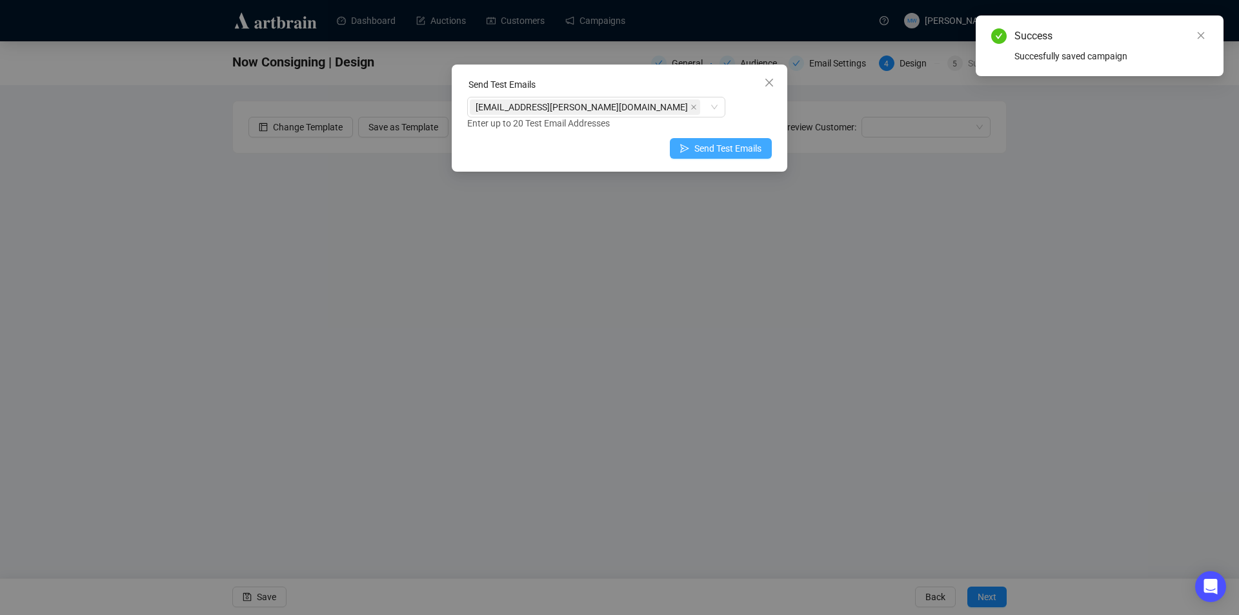
click at [726, 147] on span "Send Test Emails" at bounding box center [728, 148] width 67 height 14
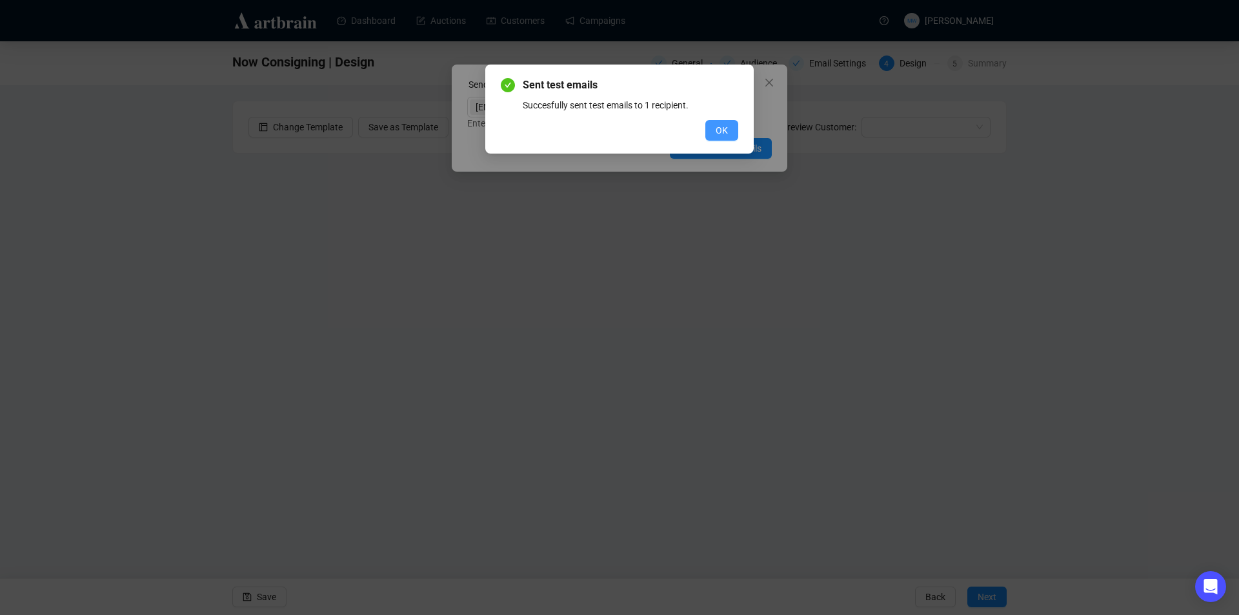
click at [724, 125] on span "OK" at bounding box center [722, 130] width 12 height 14
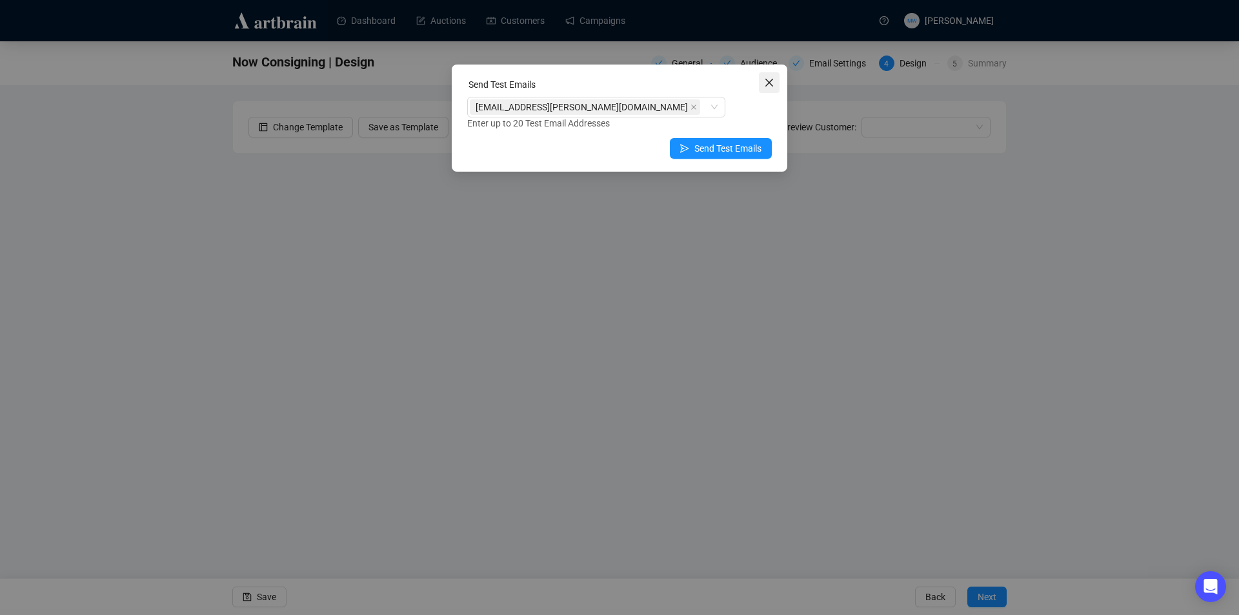
click at [768, 85] on icon "close" at bounding box center [770, 83] width 8 height 8
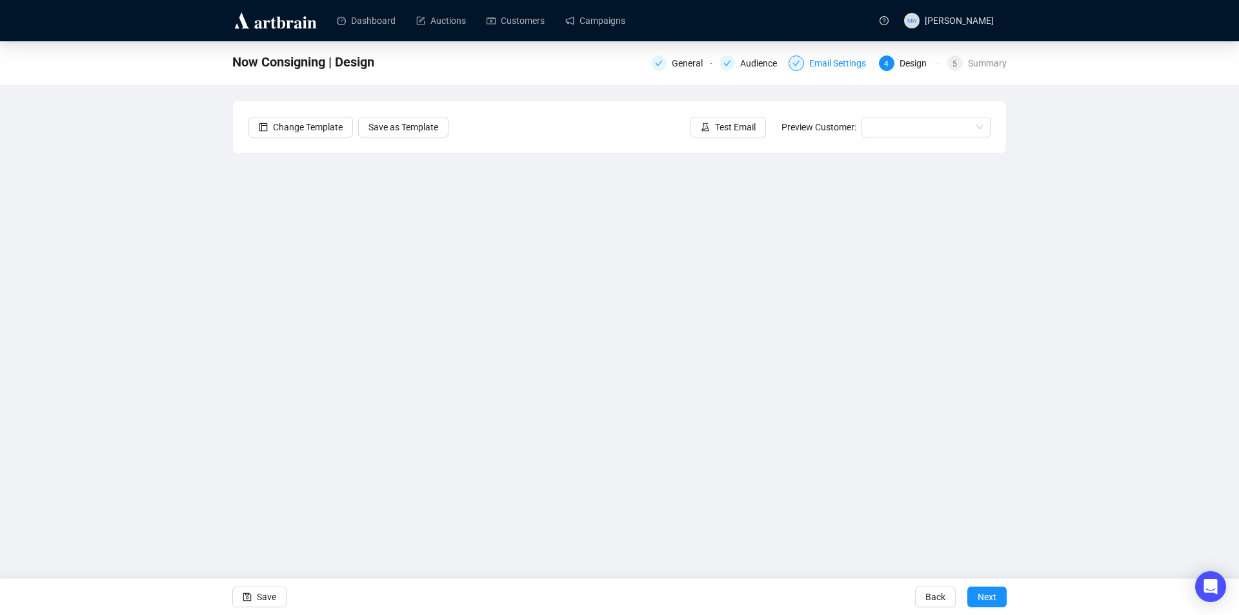
click at [824, 64] on div "Email Settings" at bounding box center [841, 63] width 65 height 15
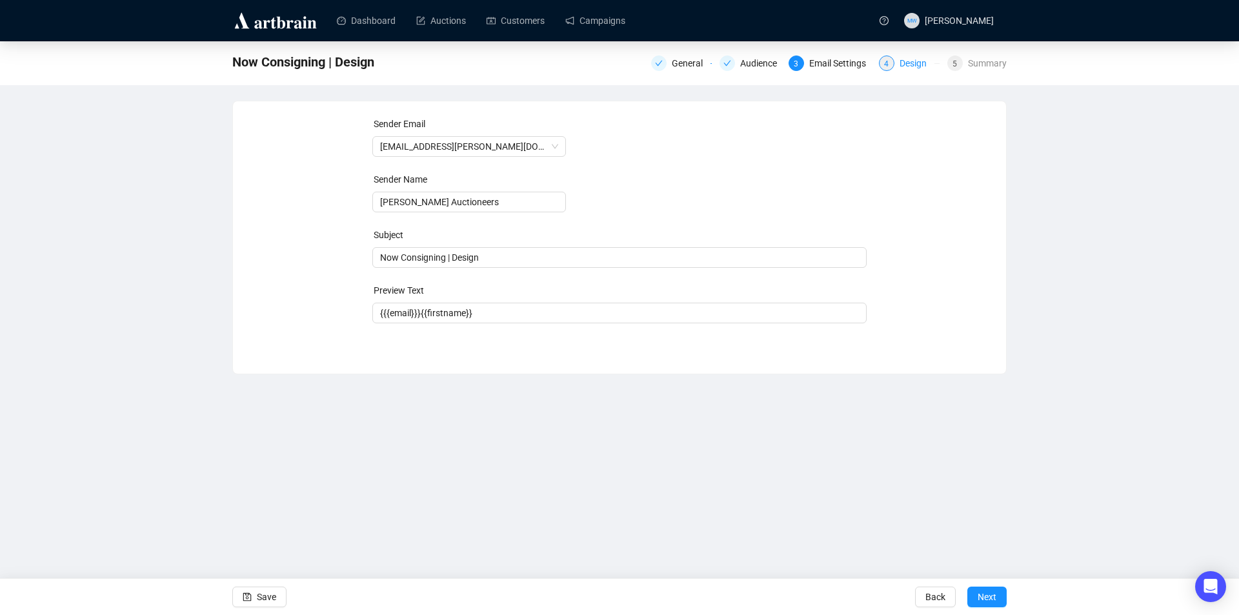
click at [916, 56] on div "Design" at bounding box center [917, 63] width 35 height 15
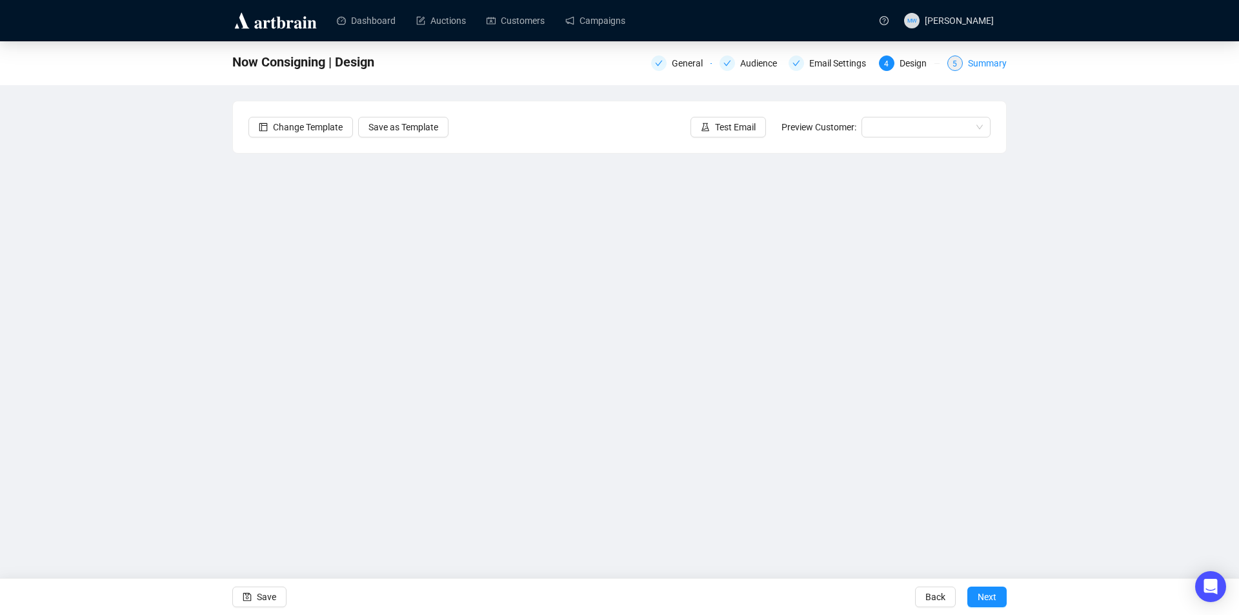
click at [976, 63] on div "Summary" at bounding box center [987, 63] width 39 height 15
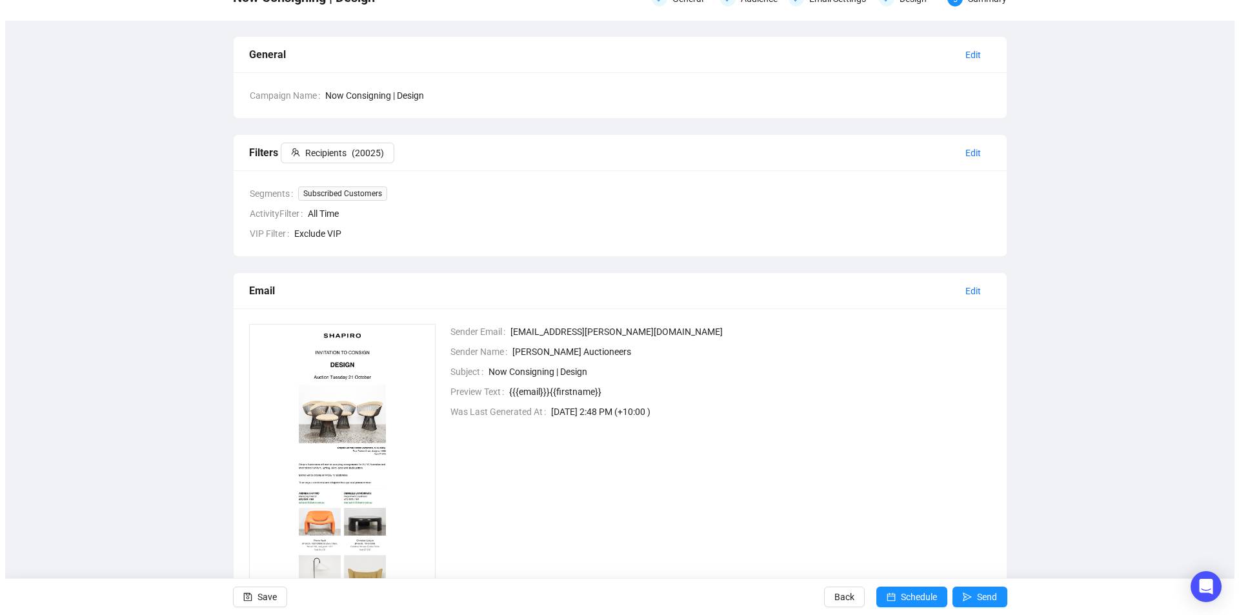
scroll to position [114, 0]
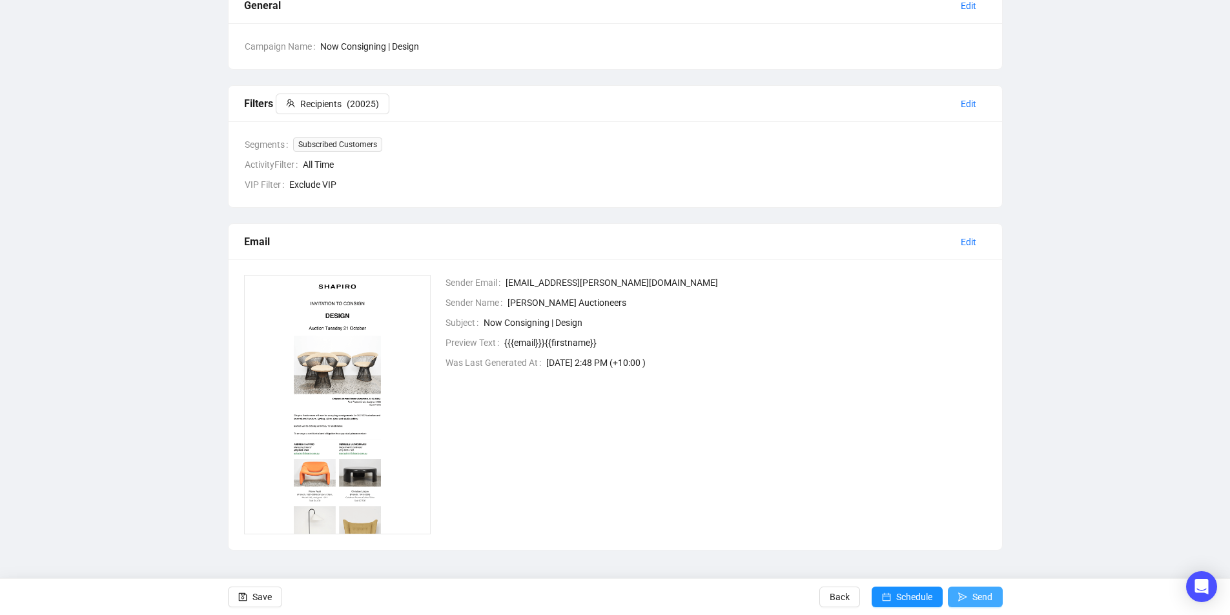
click at [975, 596] on span "Send" at bounding box center [982, 597] width 20 height 36
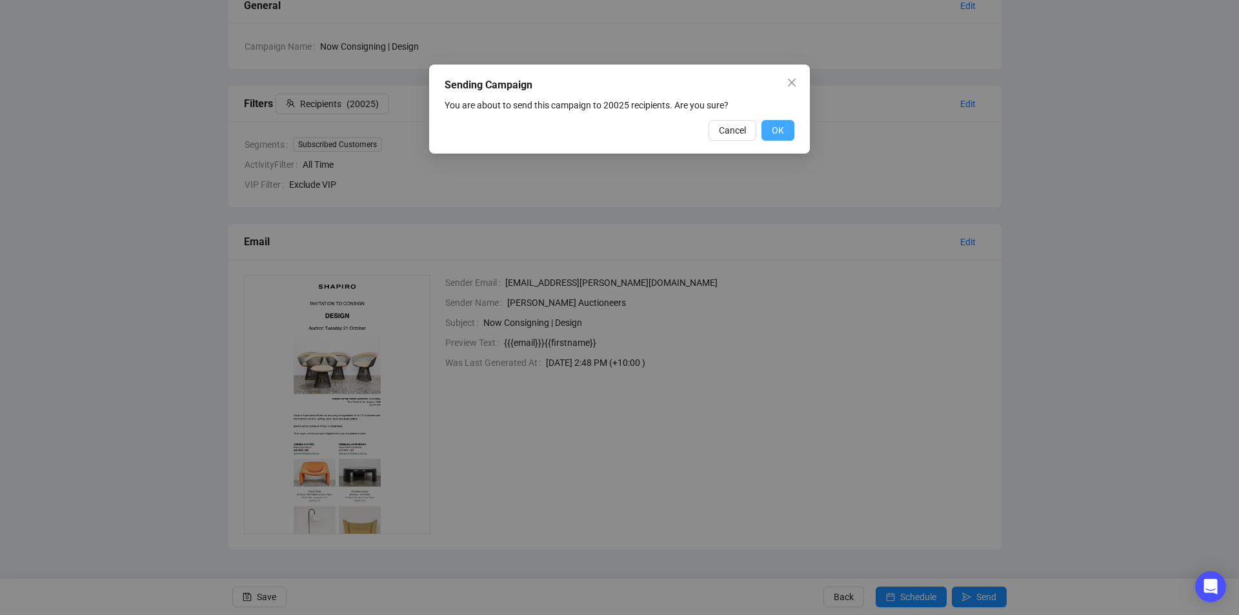
click at [780, 132] on span "OK" at bounding box center [778, 130] width 12 height 14
